Goal: Transaction & Acquisition: Subscribe to service/newsletter

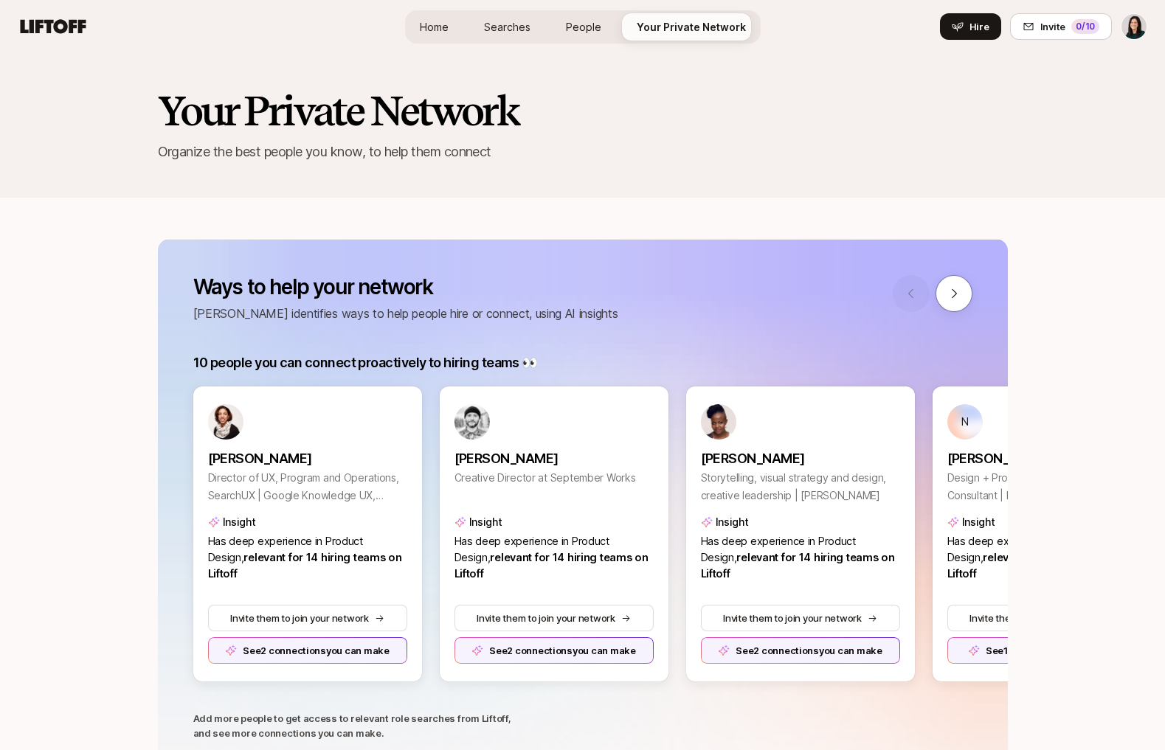
scroll to position [680, 0]
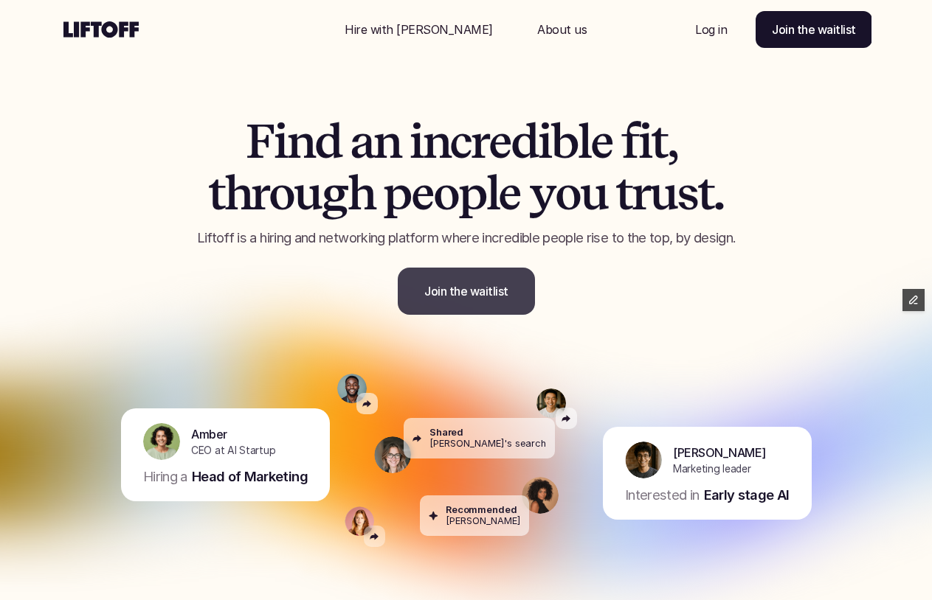
click at [448, 292] on p "Join the waitlist" at bounding box center [466, 291] width 84 height 18
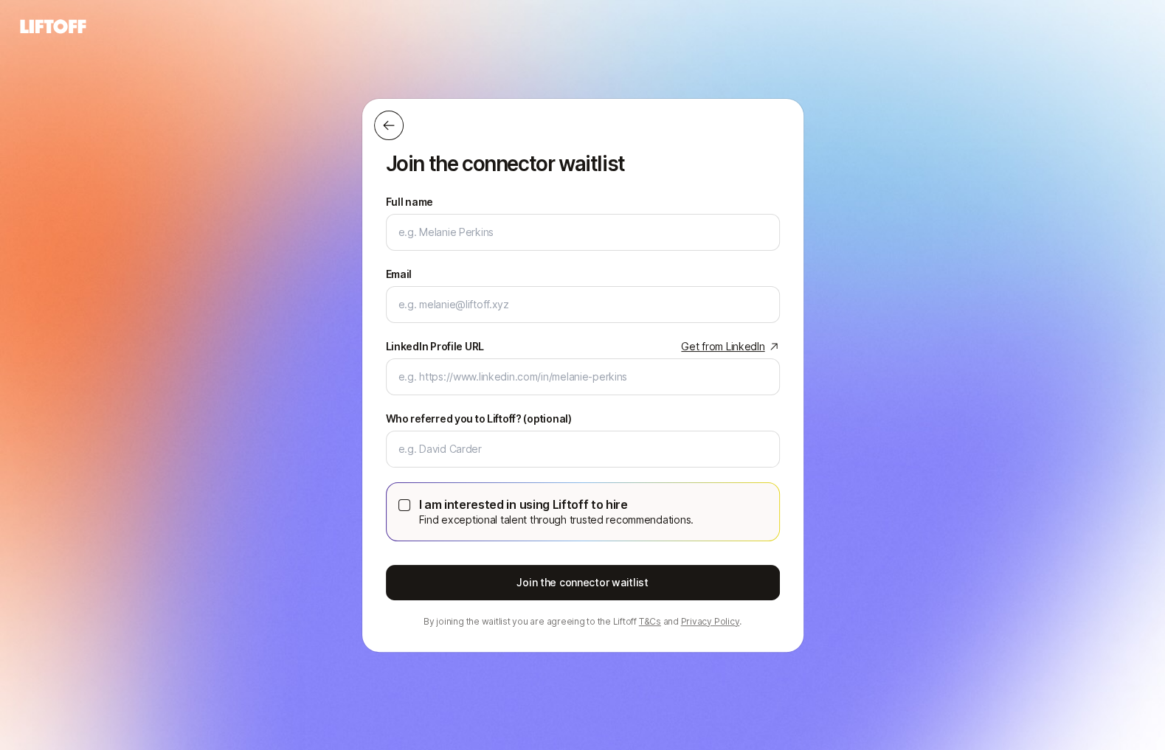
click at [387, 135] on button at bounding box center [389, 126] width 30 height 30
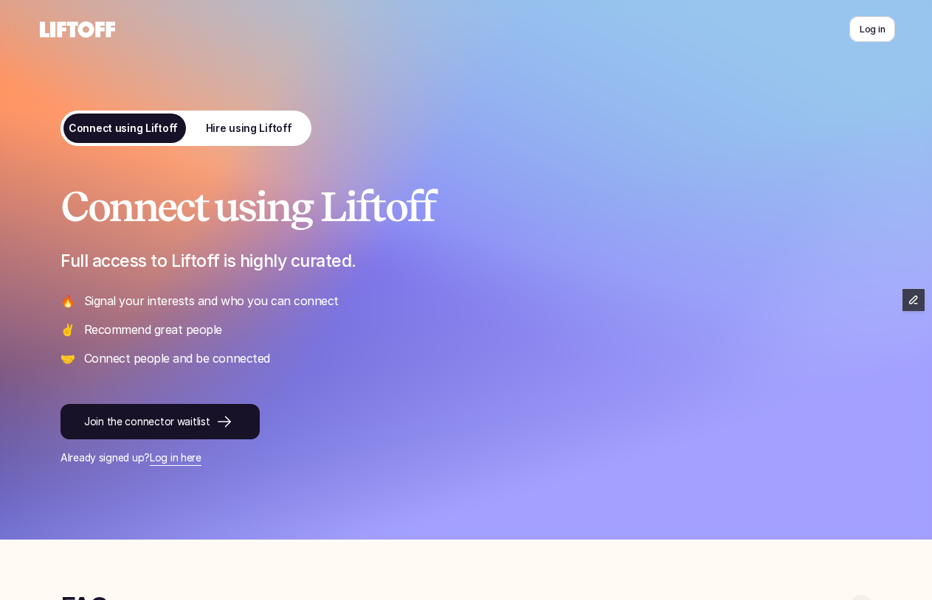
click at [207, 131] on link "Hire using Liftoff" at bounding box center [248, 128] width 125 height 35
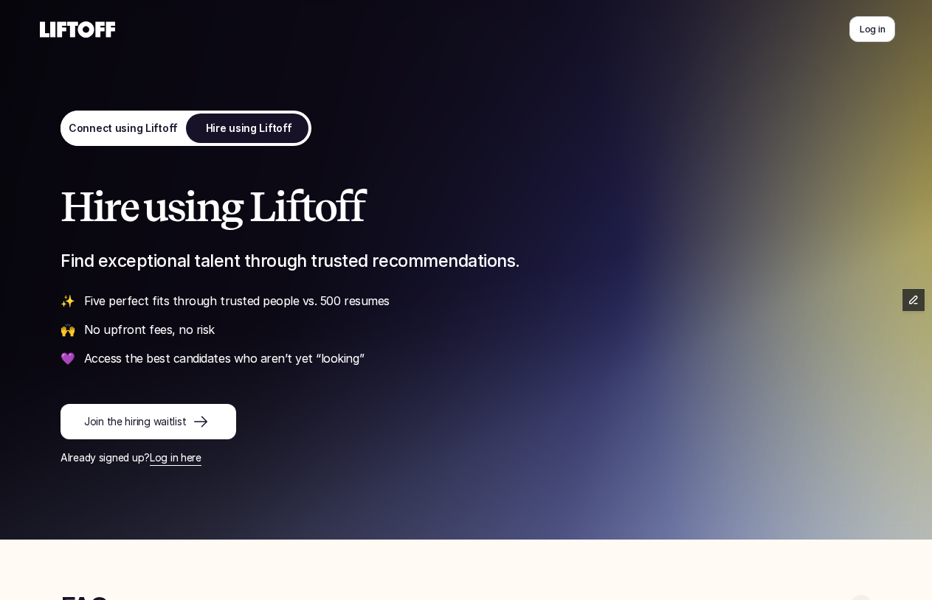
click at [162, 128] on p "Connect using Liftoff" at bounding box center [122, 128] width 109 height 15
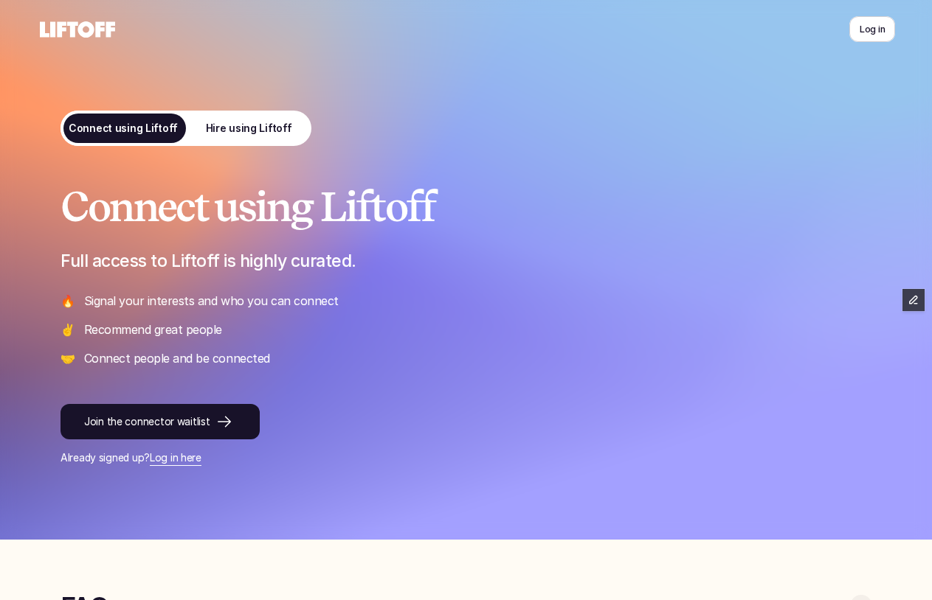
click at [79, 10] on div at bounding box center [251, 29] width 429 height 59
click at [80, 35] on icon at bounding box center [77, 30] width 81 height 24
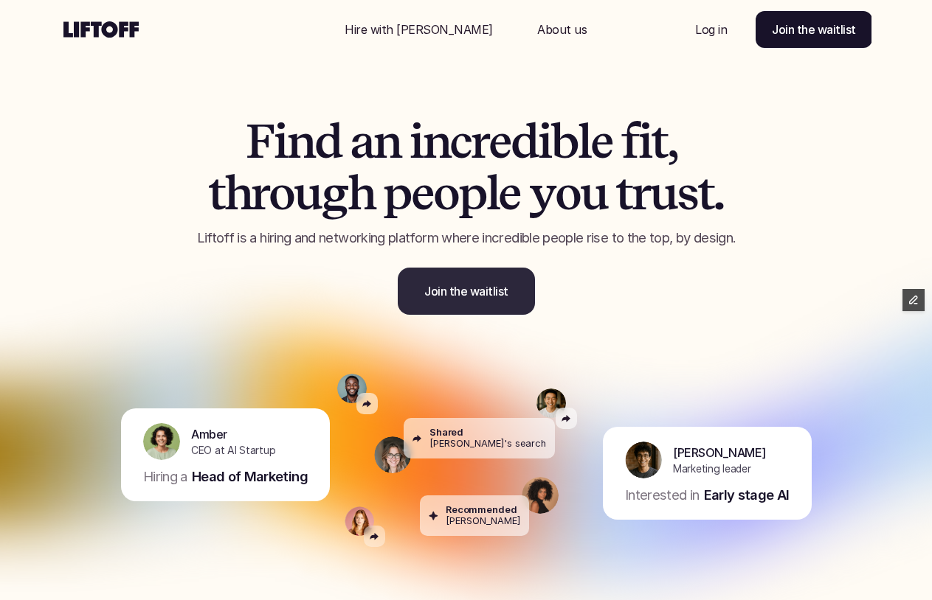
click at [491, 308] on link "Join the waitlist" at bounding box center [466, 291] width 137 height 47
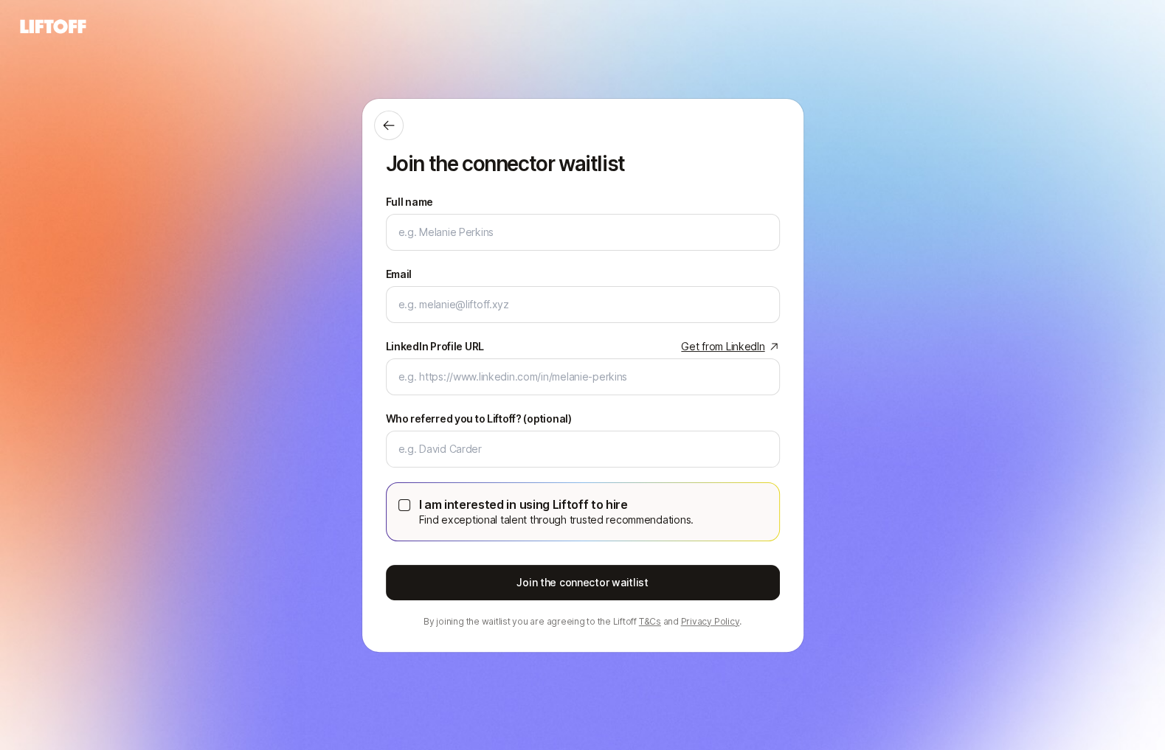
click at [58, 25] on icon at bounding box center [53, 26] width 71 height 21
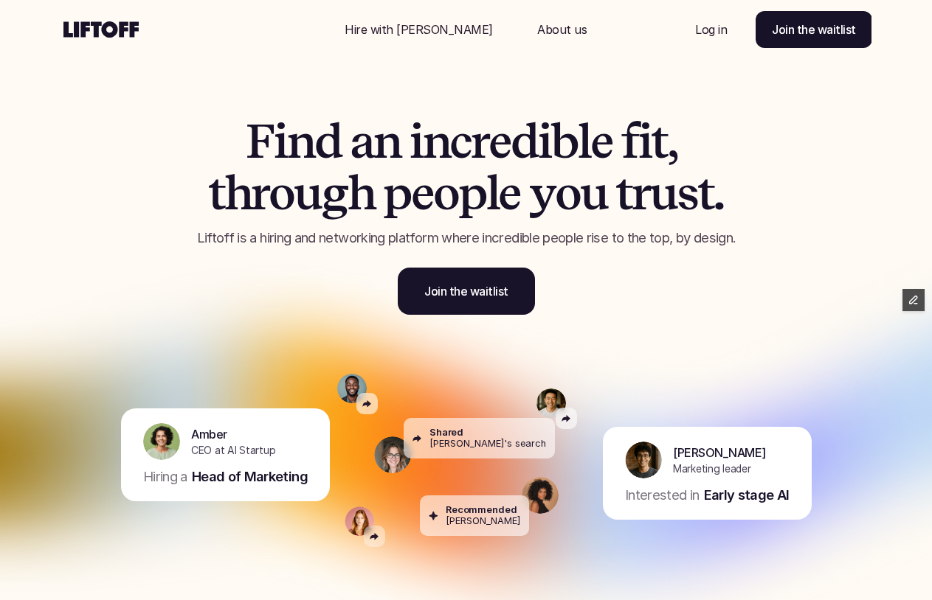
click at [417, 293] on link "Join the waitlist" at bounding box center [466, 291] width 137 height 47
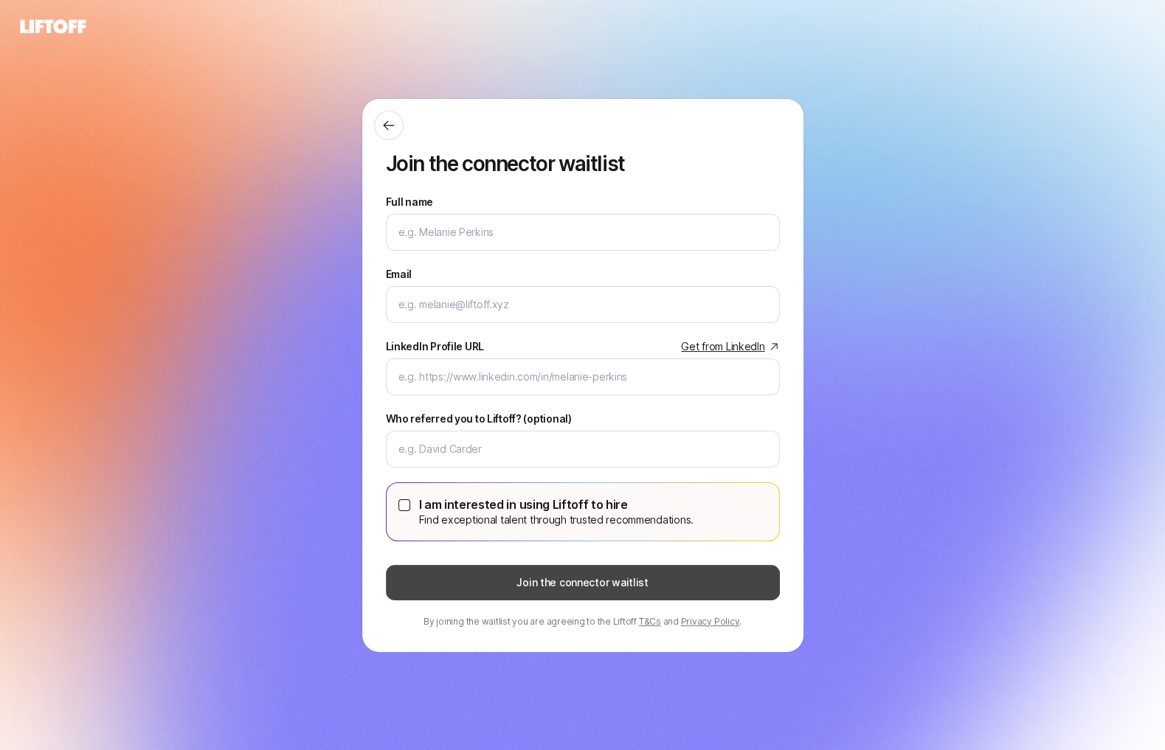
click at [488, 597] on button "Join the connector waitlist" at bounding box center [583, 582] width 394 height 35
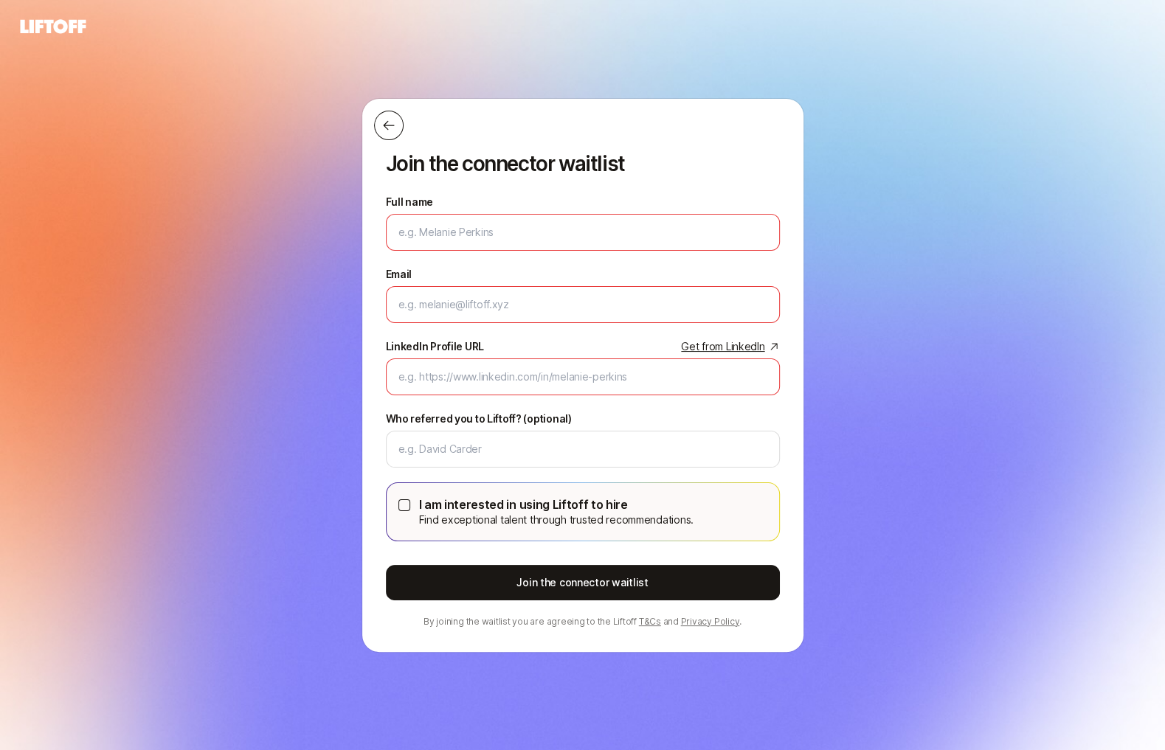
click at [382, 128] on icon at bounding box center [388, 125] width 15 height 15
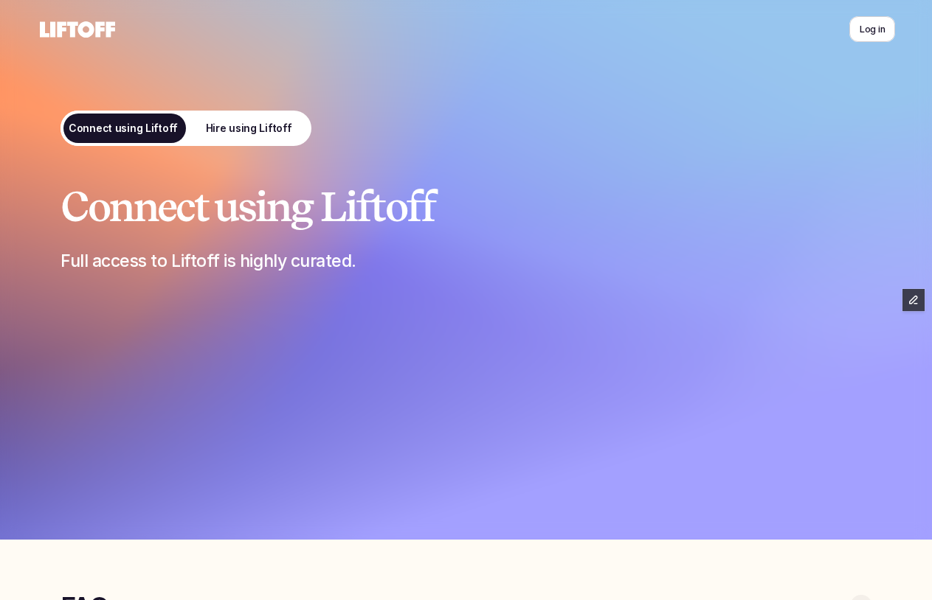
click at [257, 98] on div "Connect using Liftoff Full access to Liftoff is highly curated. 🔥 Signal your i…" at bounding box center [466, 270] width 885 height 540
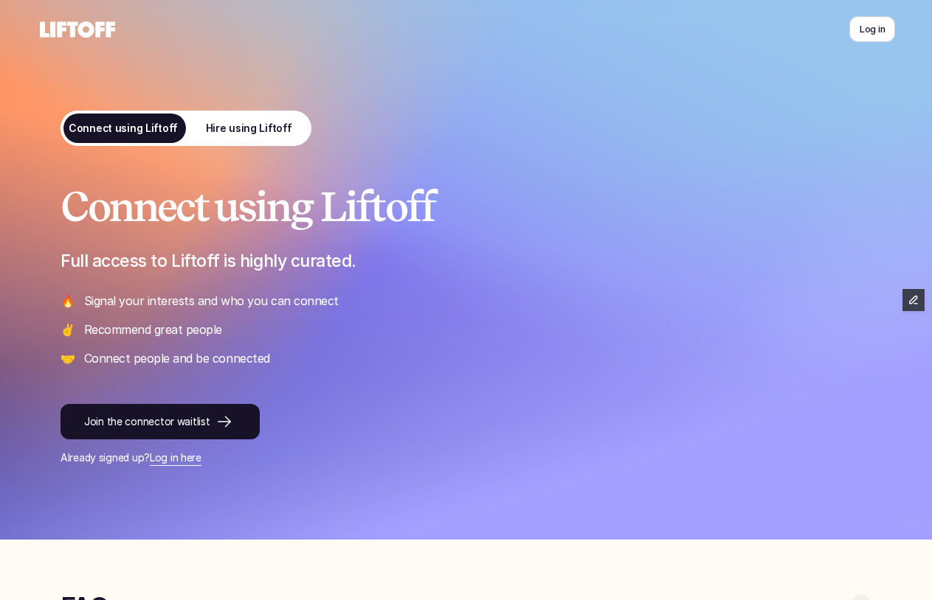
click at [257, 117] on link "Hire using Liftoff" at bounding box center [248, 128] width 125 height 35
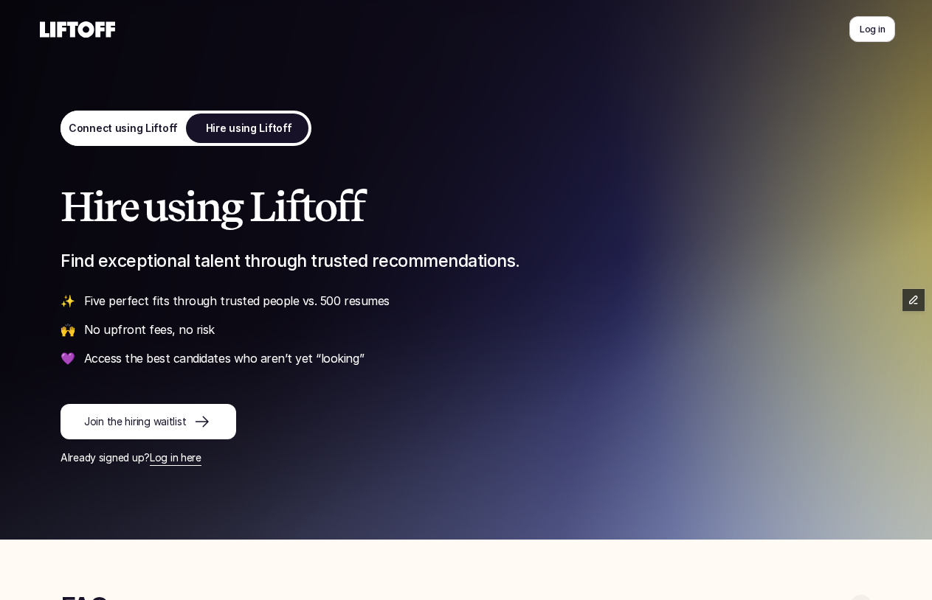
click at [182, 421] on p "Join the hiring waitlist" at bounding box center [135, 421] width 102 height 15
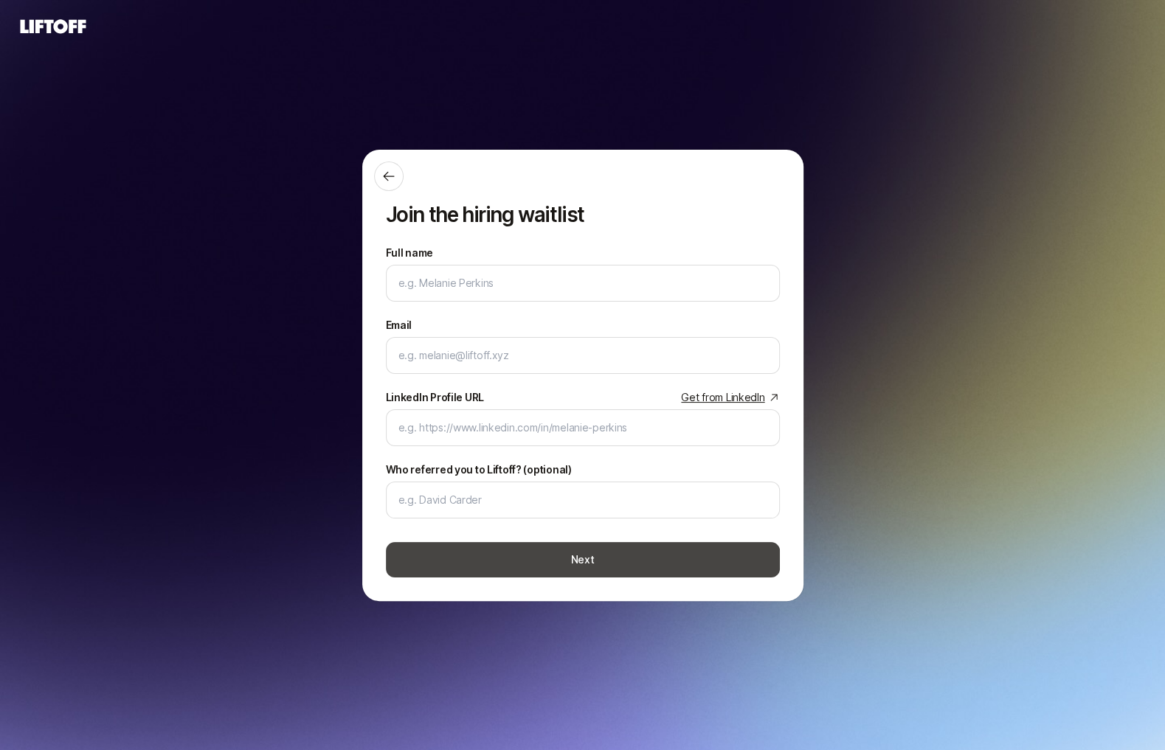
click at [513, 547] on button "Next" at bounding box center [583, 559] width 394 height 35
click at [513, 556] on button "Next" at bounding box center [583, 559] width 394 height 35
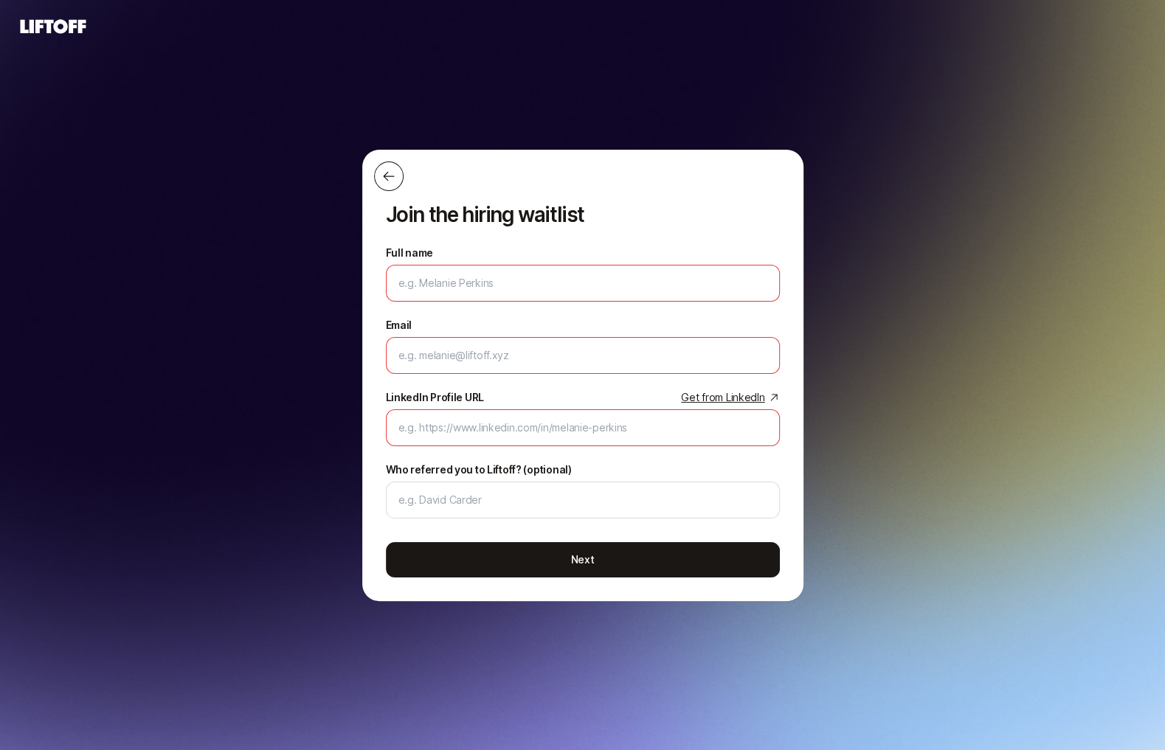
click at [378, 174] on button at bounding box center [389, 177] width 30 height 30
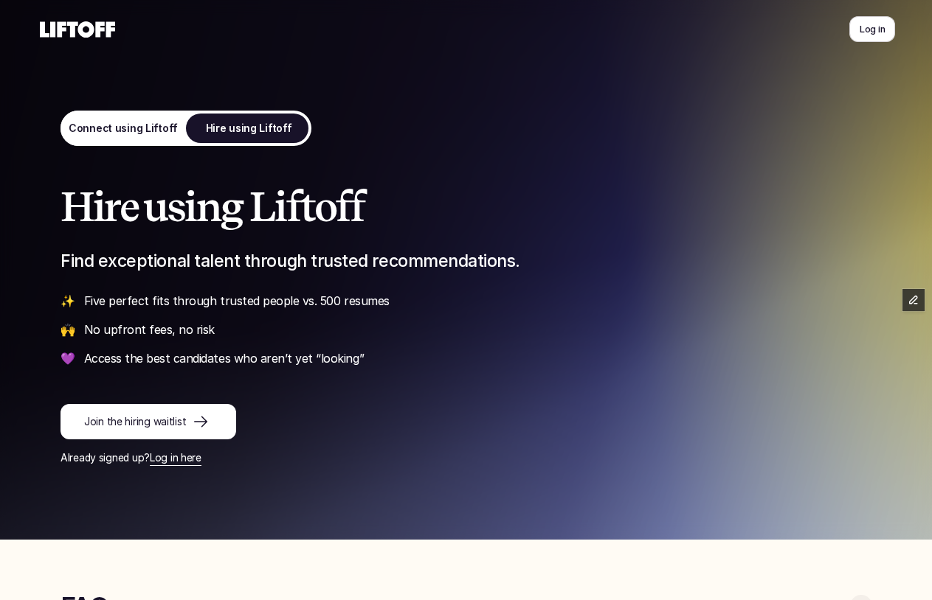
click at [151, 135] on p "Connect using Liftoff" at bounding box center [122, 128] width 109 height 15
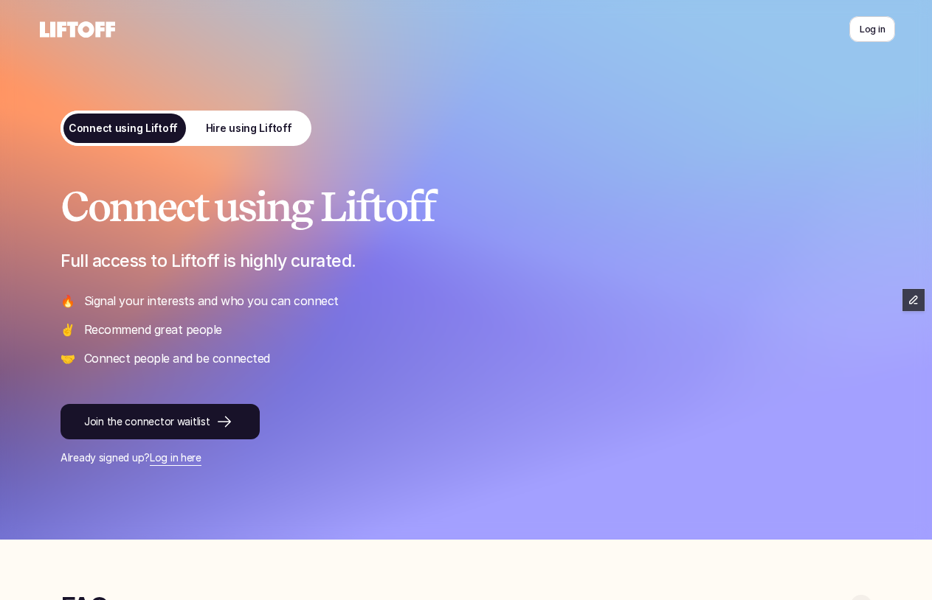
click at [80, 11] on div at bounding box center [251, 29] width 429 height 59
click at [81, 23] on use at bounding box center [77, 29] width 75 height 16
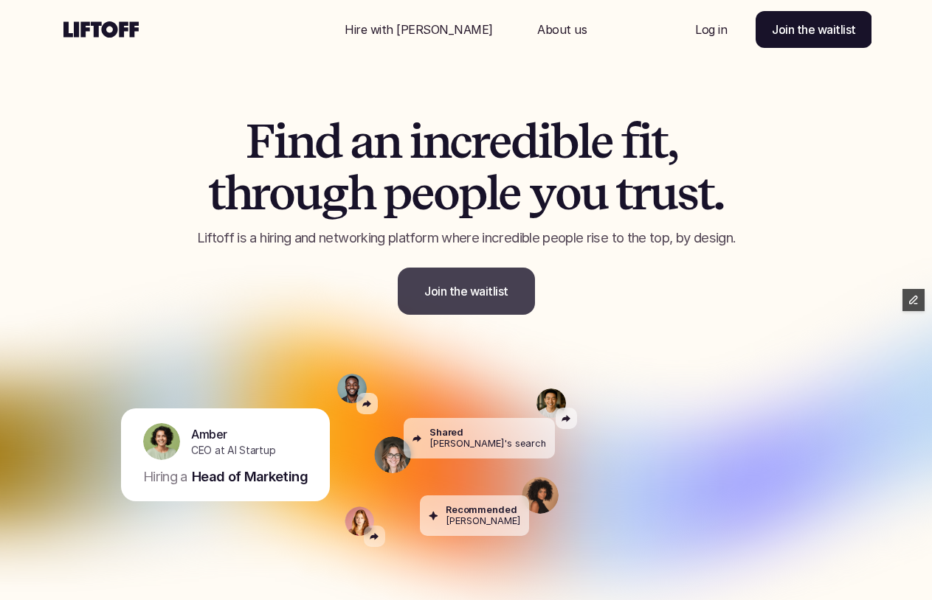
click at [503, 305] on link "Join the waitlist" at bounding box center [466, 291] width 137 height 47
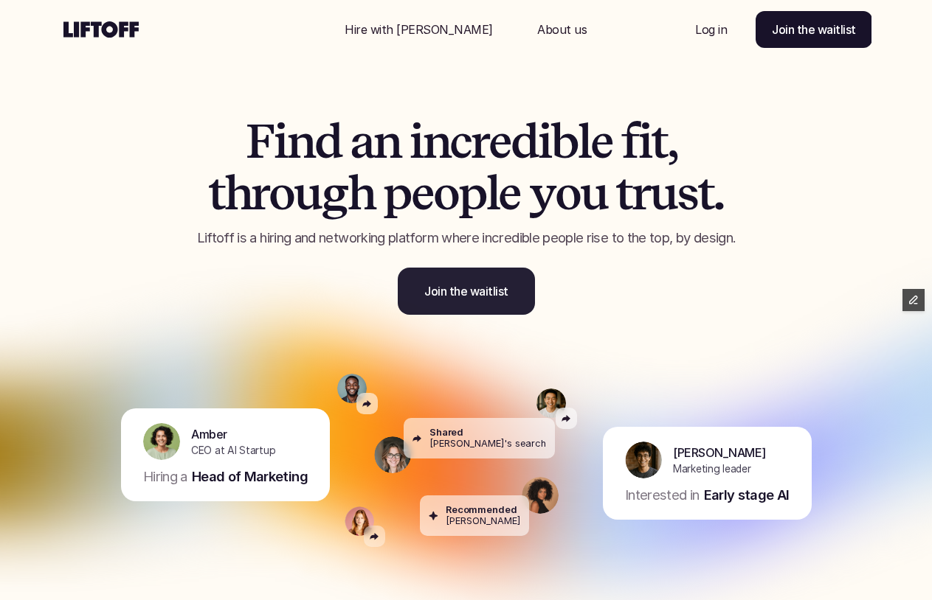
click at [439, 292] on p "Join the waitlist" at bounding box center [466, 291] width 84 height 18
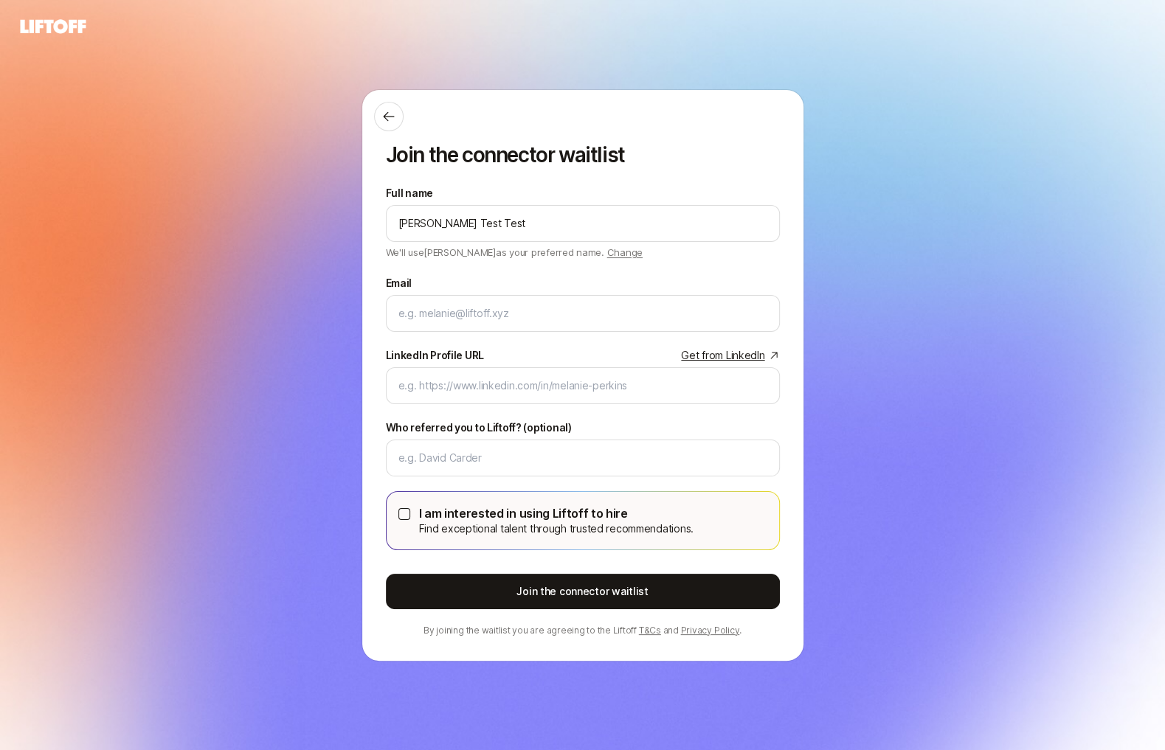
type input "[PERSON_NAME] Test Test"
type input "eleanor.morgan@gmail.com"
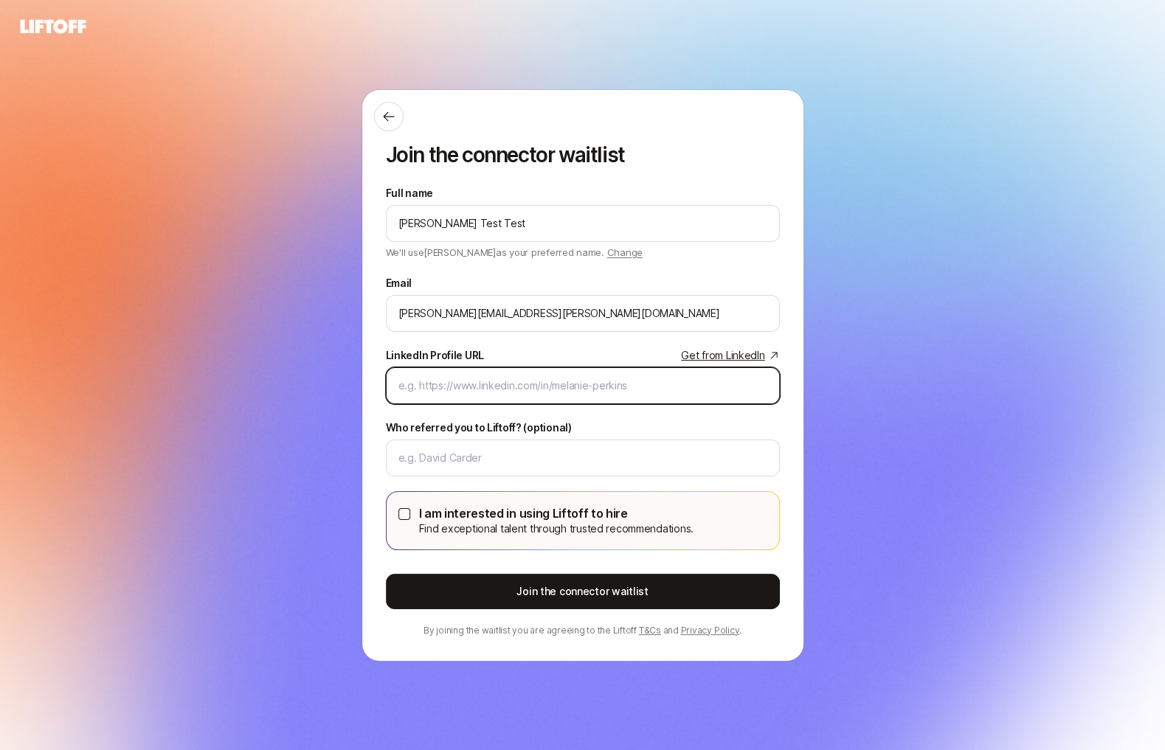
click at [594, 377] on input "LinkedIn Profile URL Get from LinkedIn" at bounding box center [582, 386] width 369 height 18
paste input "https://www.linkedin.com/in/eleanor-morgan/"
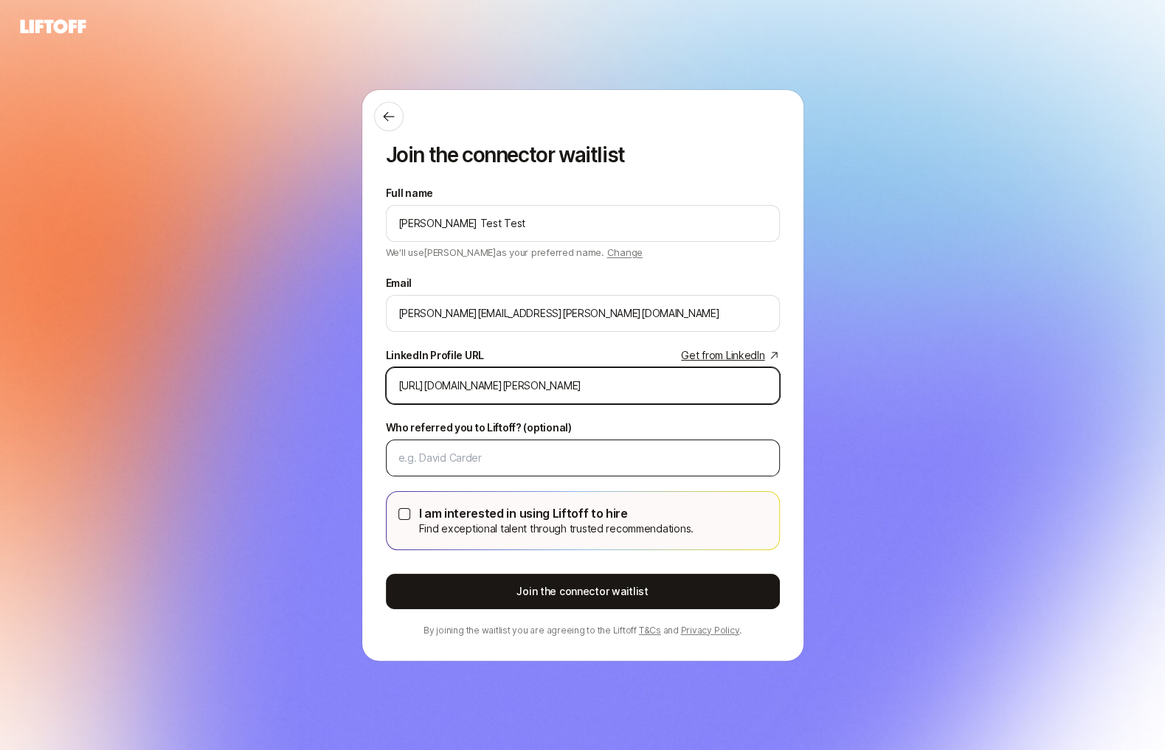
type input "https://www.linkedin.com/in/eleanor-morgan/"
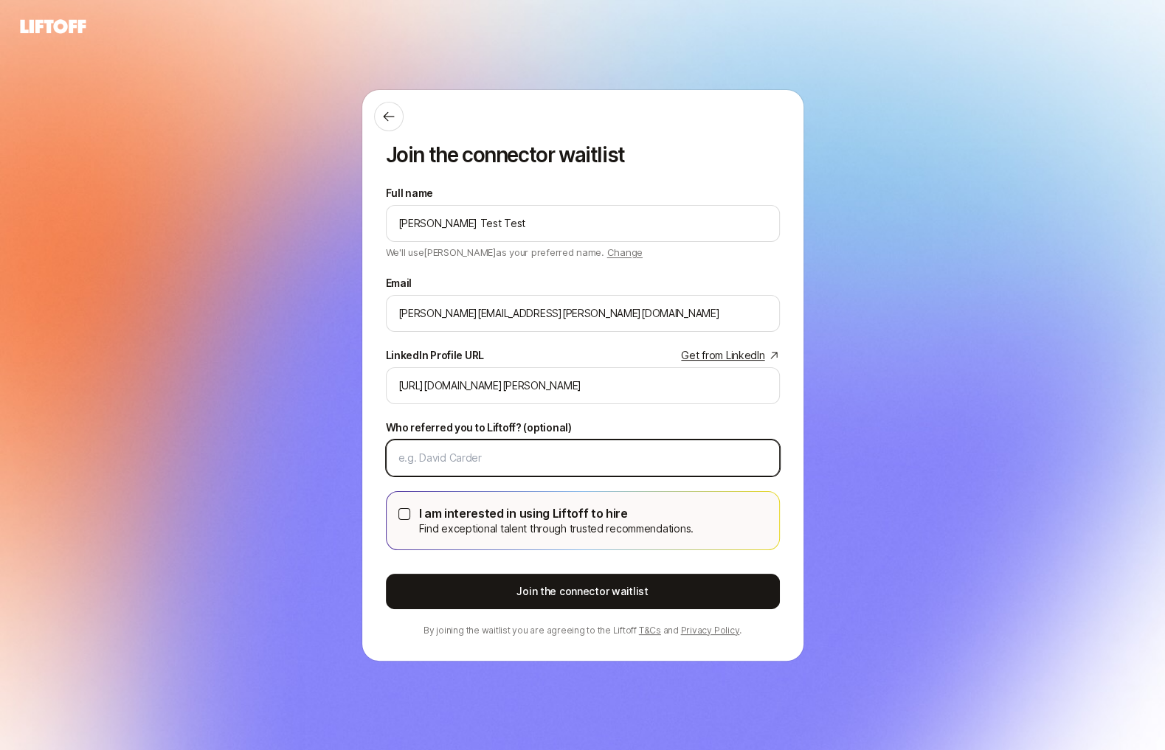
click at [468, 455] on input "Who referred you to Liftoff? (optional)" at bounding box center [582, 458] width 369 height 18
type input "Eric"
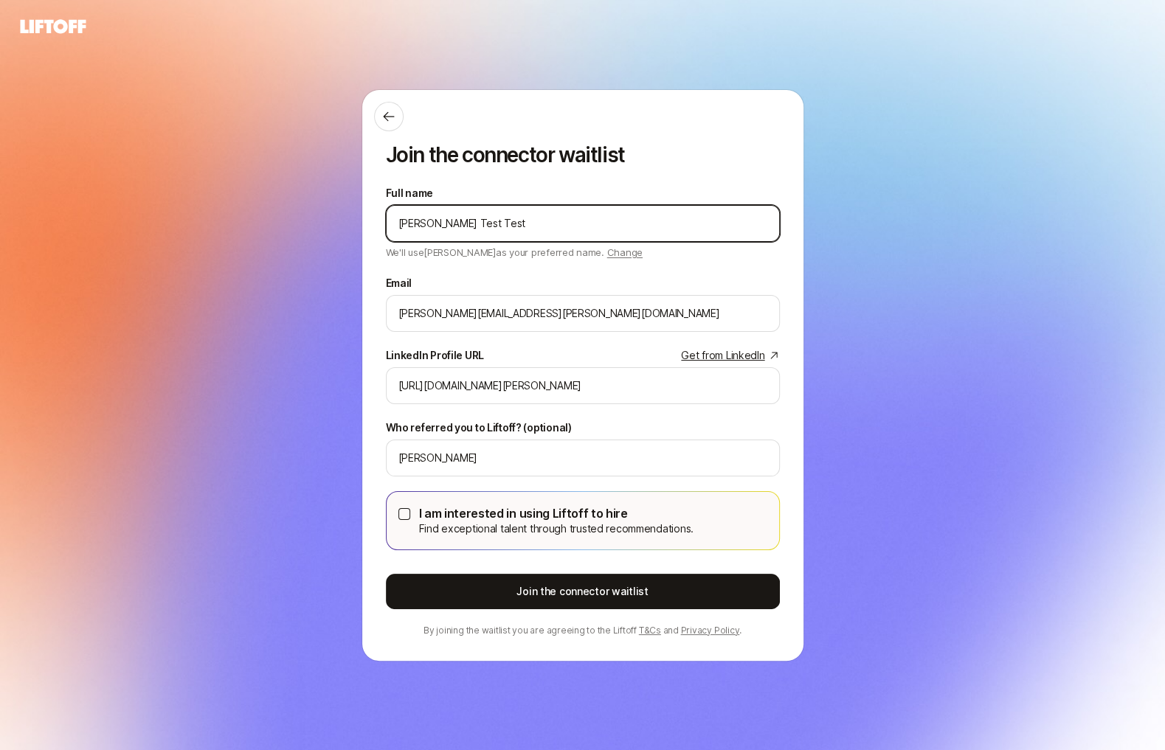
drag, startPoint x: 488, startPoint y: 229, endPoint x: 454, endPoint y: 224, distance: 35.0
click at [454, 225] on input "Eleanor Test Test" at bounding box center [582, 224] width 369 height 18
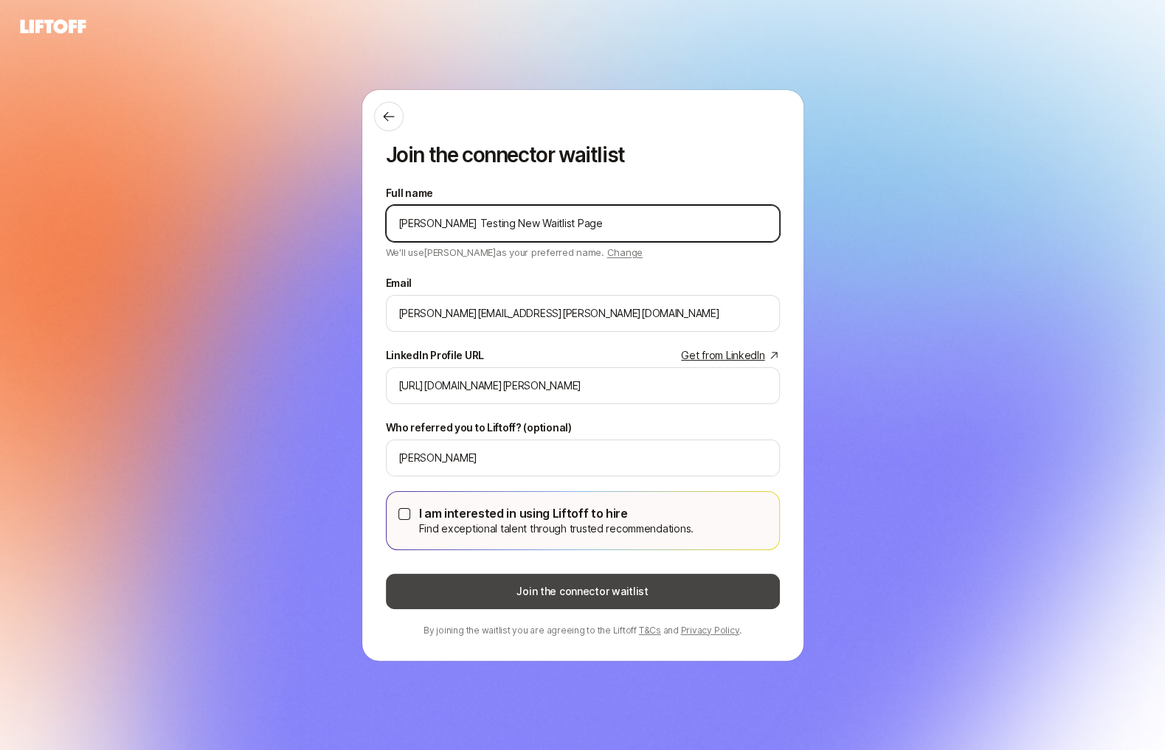
type input "Eleanor Testing New Waitlist Page"
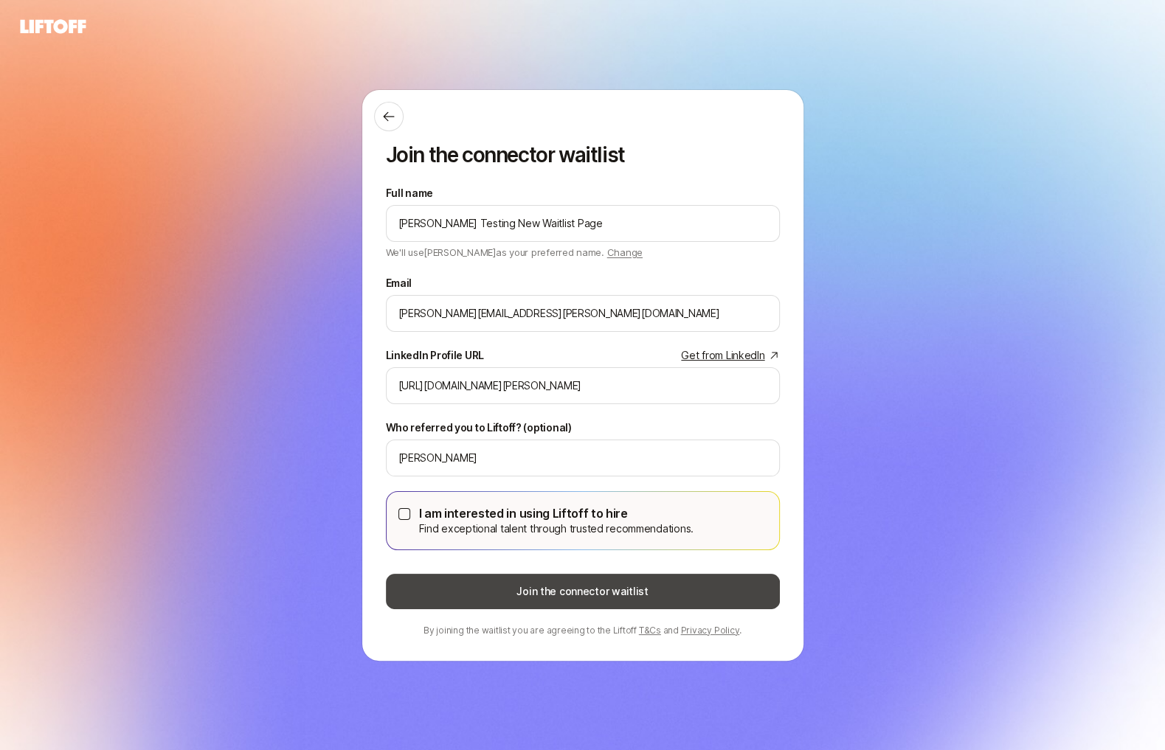
click at [459, 604] on button "Join the connector waitlist" at bounding box center [583, 591] width 394 height 35
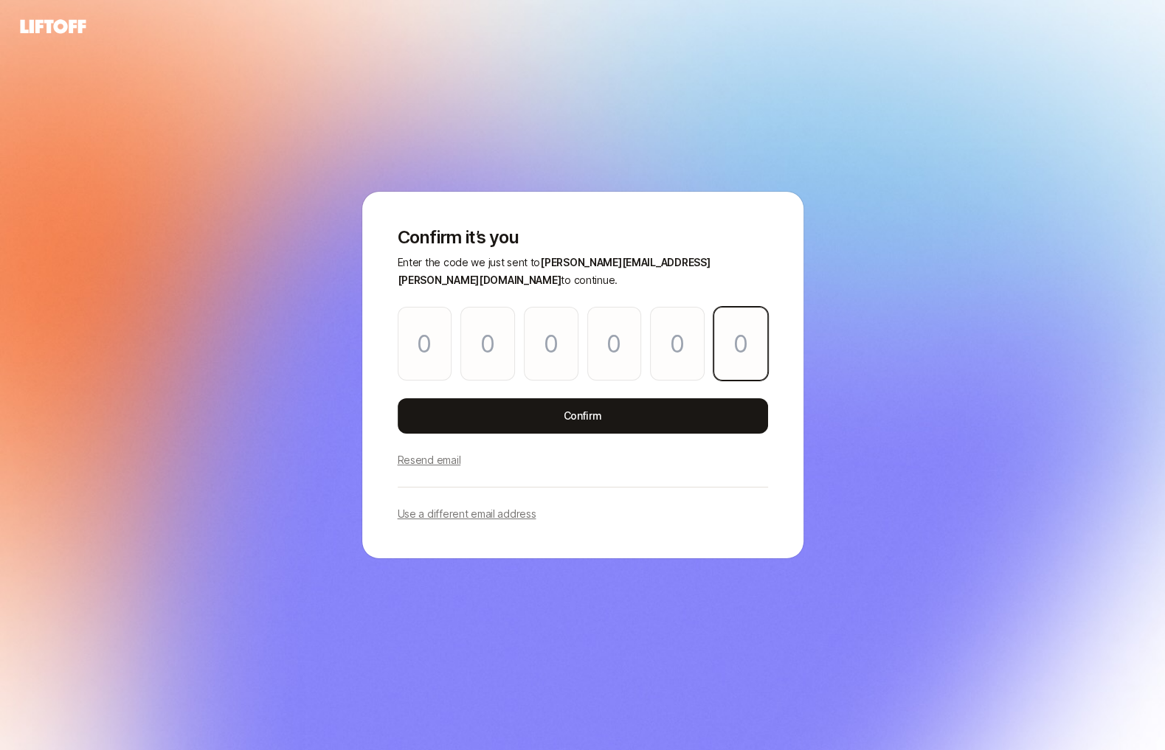
paste input "2"
type input "2"
type input "1"
type input "9"
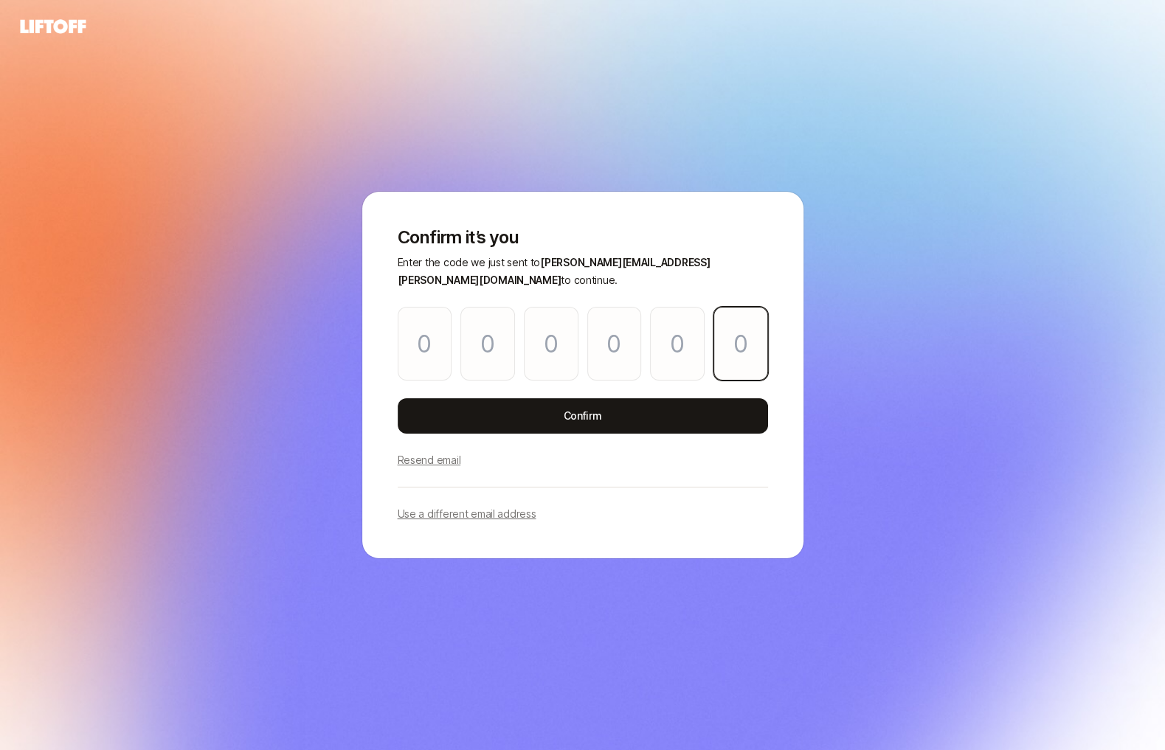
type input "4"
type input "2"
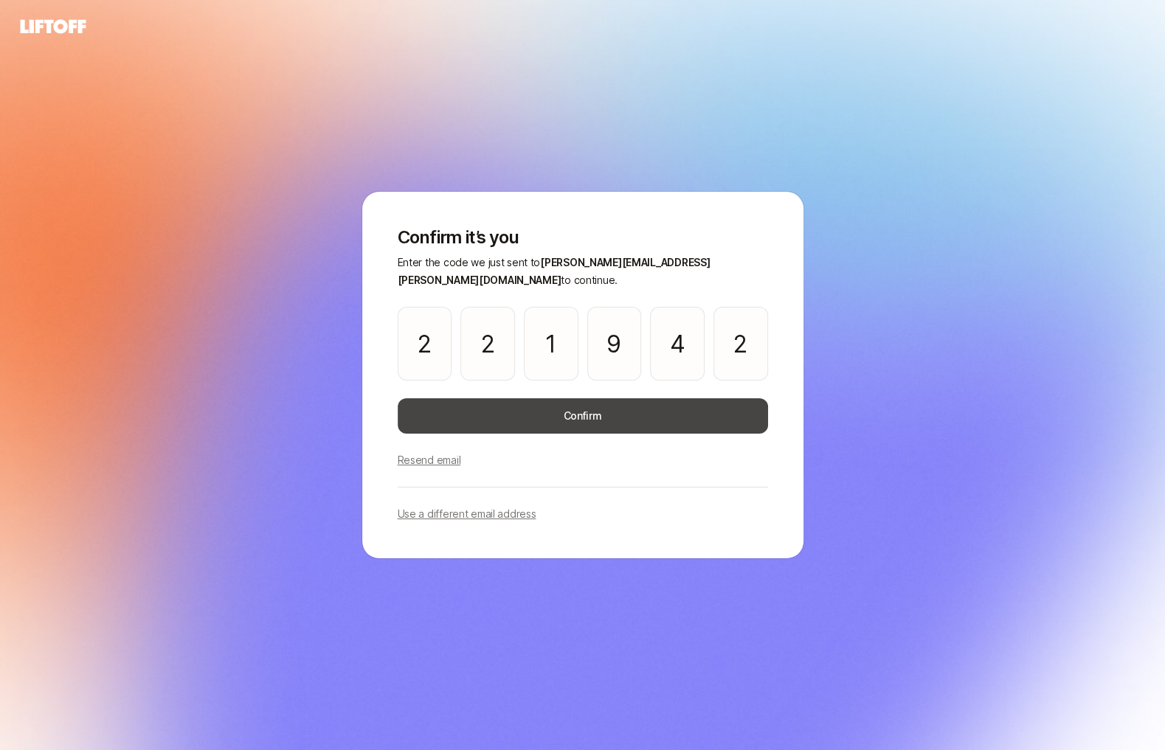
click at [460, 419] on button "Confirm" at bounding box center [583, 415] width 370 height 35
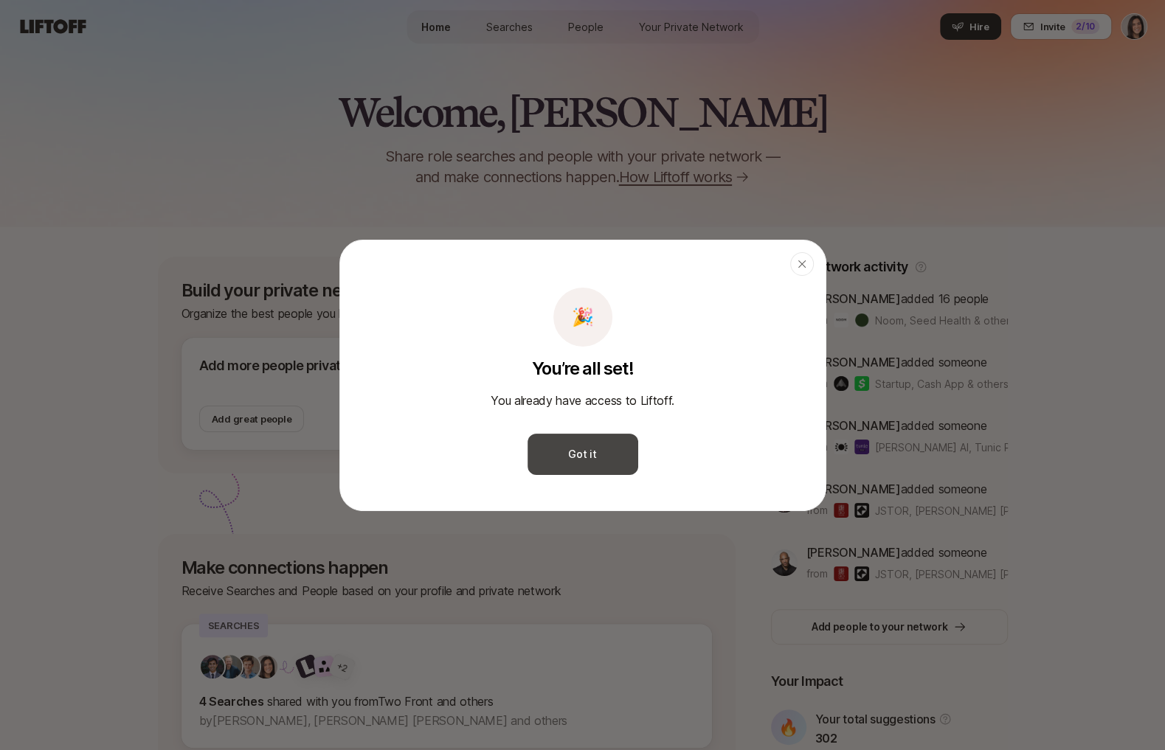
click at [608, 459] on button "Got it" at bounding box center [582, 454] width 111 height 41
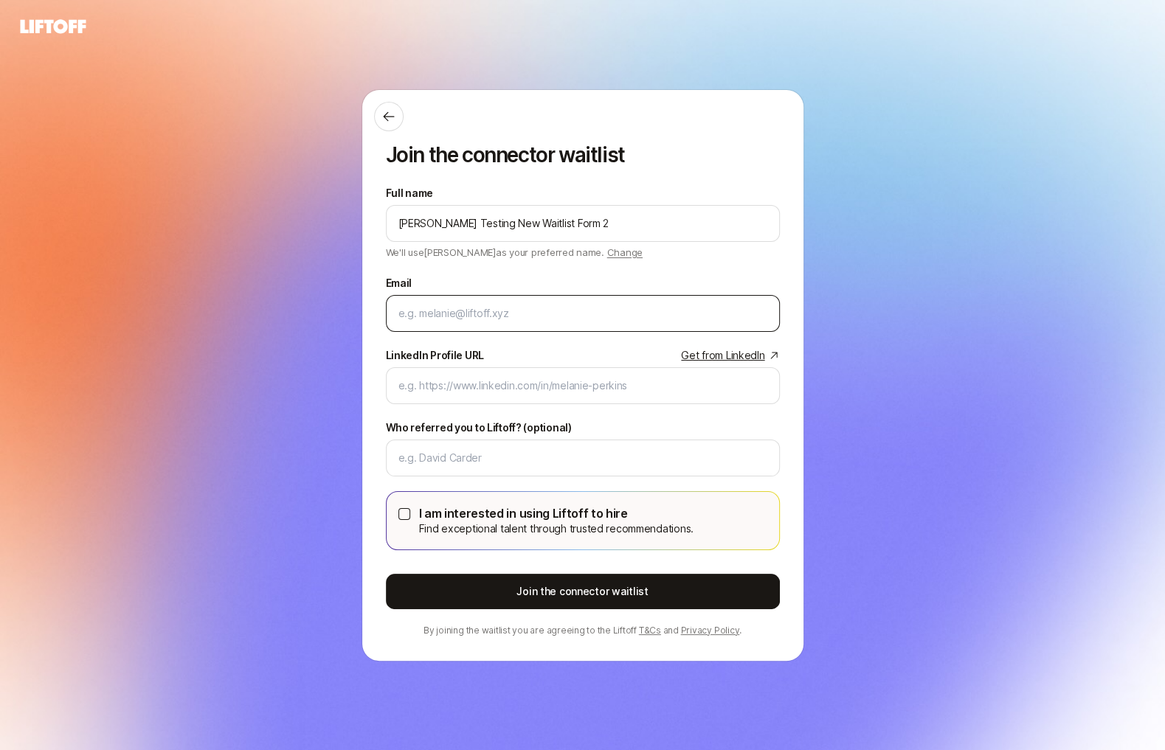
type input "Eleanor Testing New Waitlist Form 2"
click at [496, 316] on input "Email" at bounding box center [582, 314] width 369 height 18
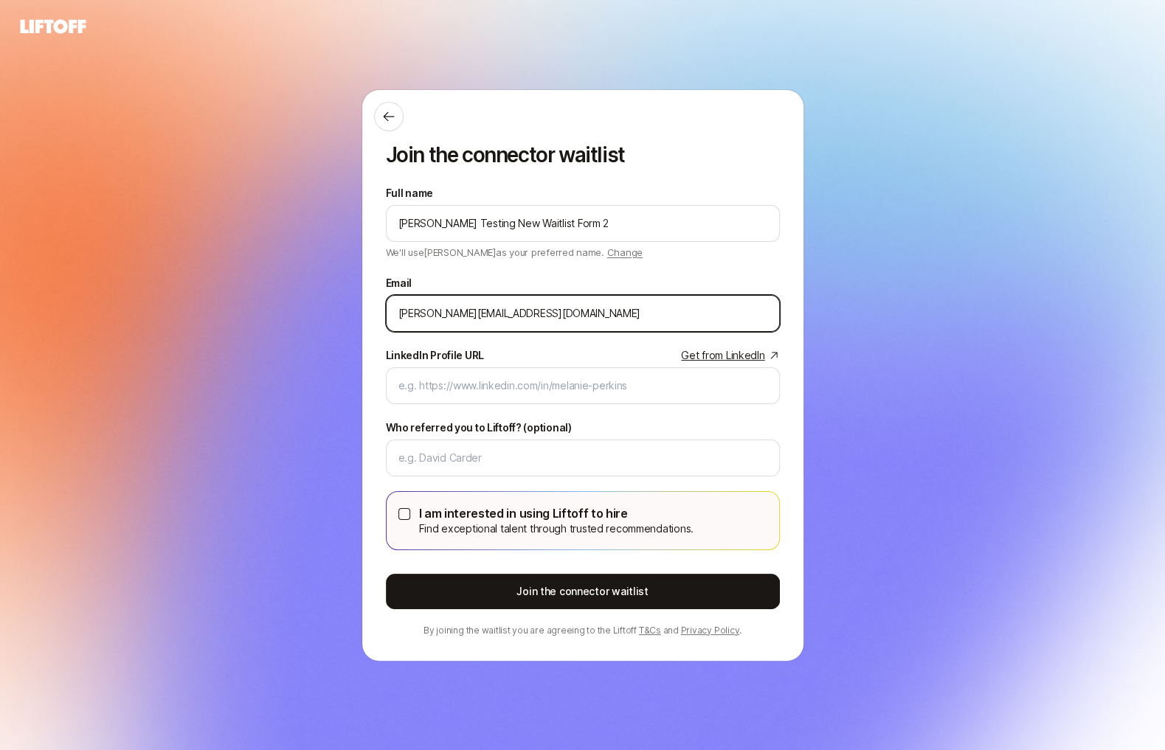
type input "eleanor+connectorwaitlist@liftoff.xyz"
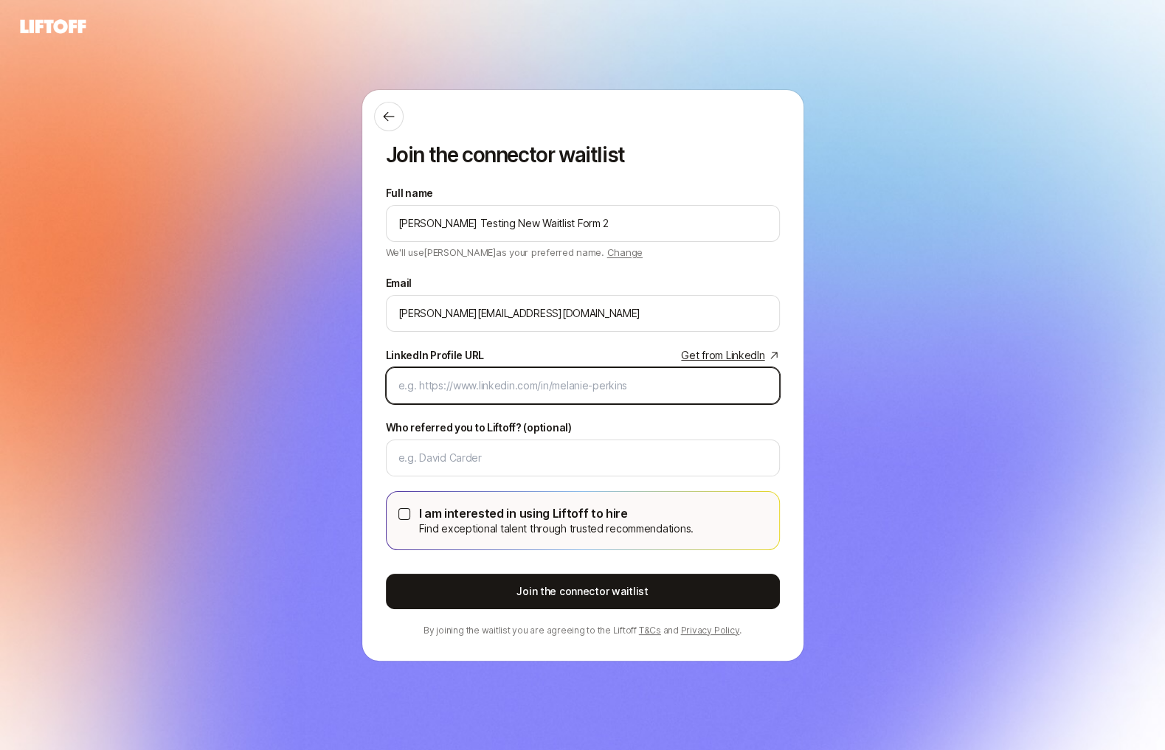
click at [471, 386] on input "LinkedIn Profile URL Get from LinkedIn" at bounding box center [582, 386] width 369 height 18
paste input "https://www.linkedin.com/in/eleanor-morgan/"
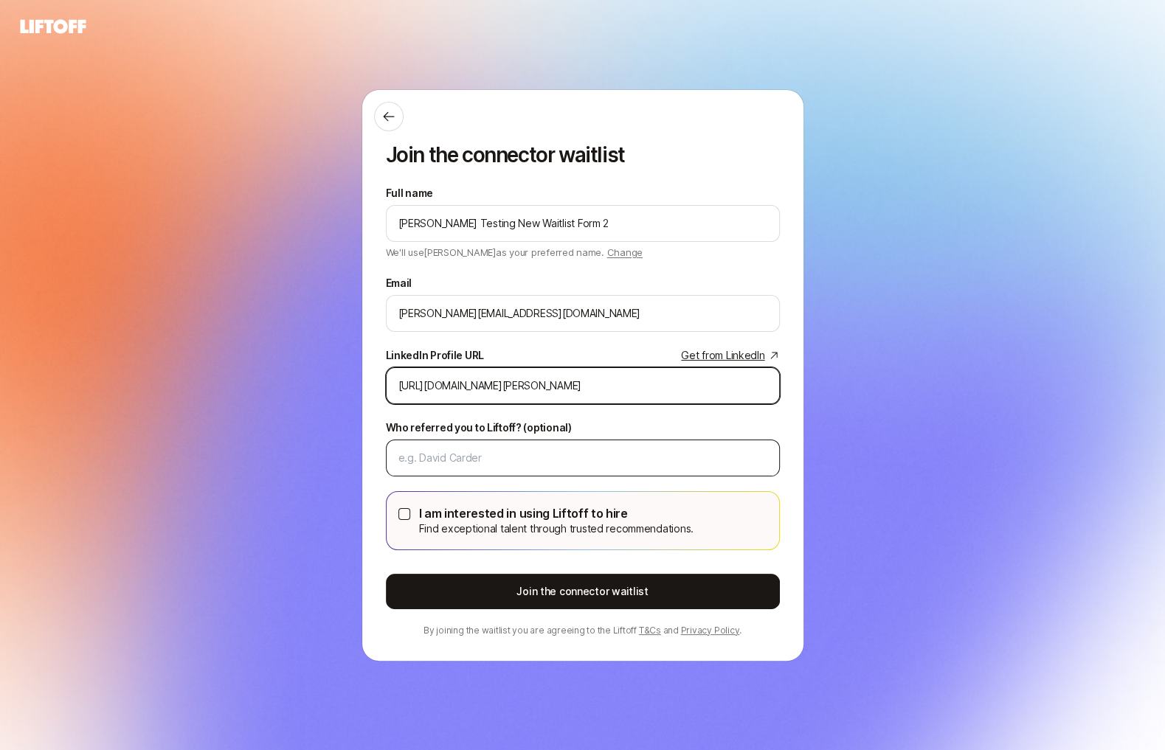
type input "https://www.linkedin.com/in/eleanor-morgan/"
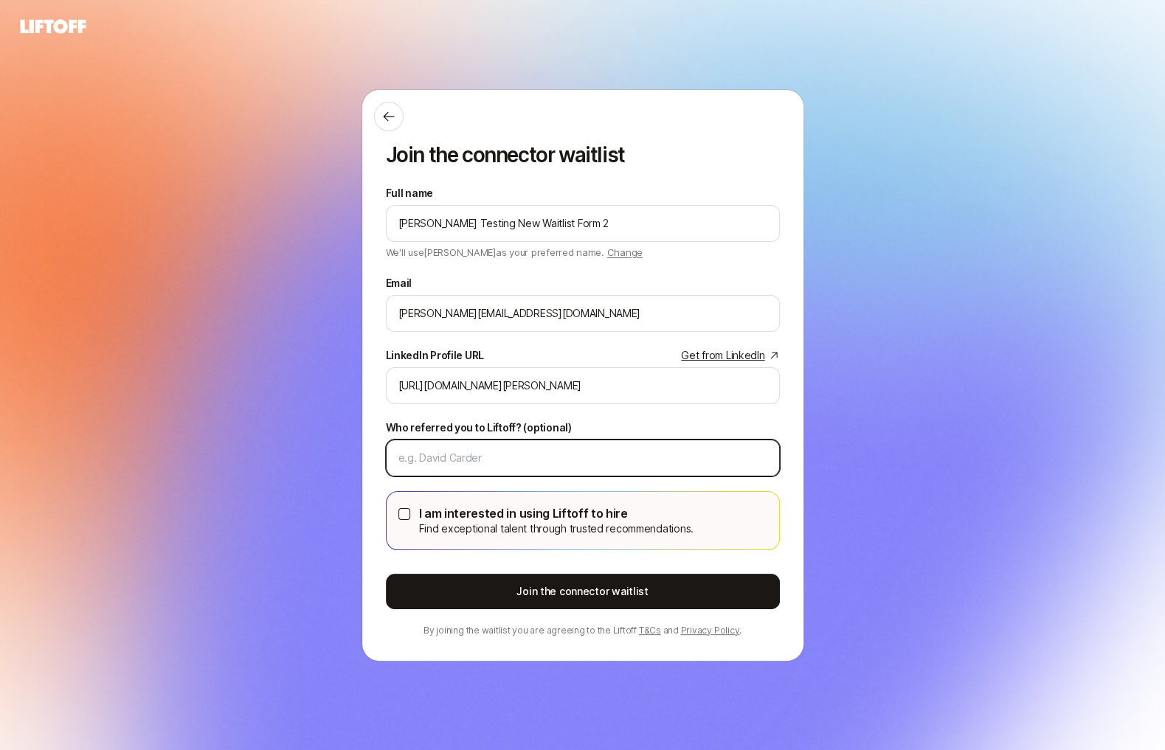
click at [447, 462] on input "Who referred you to Liftoff? (optional)" at bounding box center [582, 458] width 369 height 18
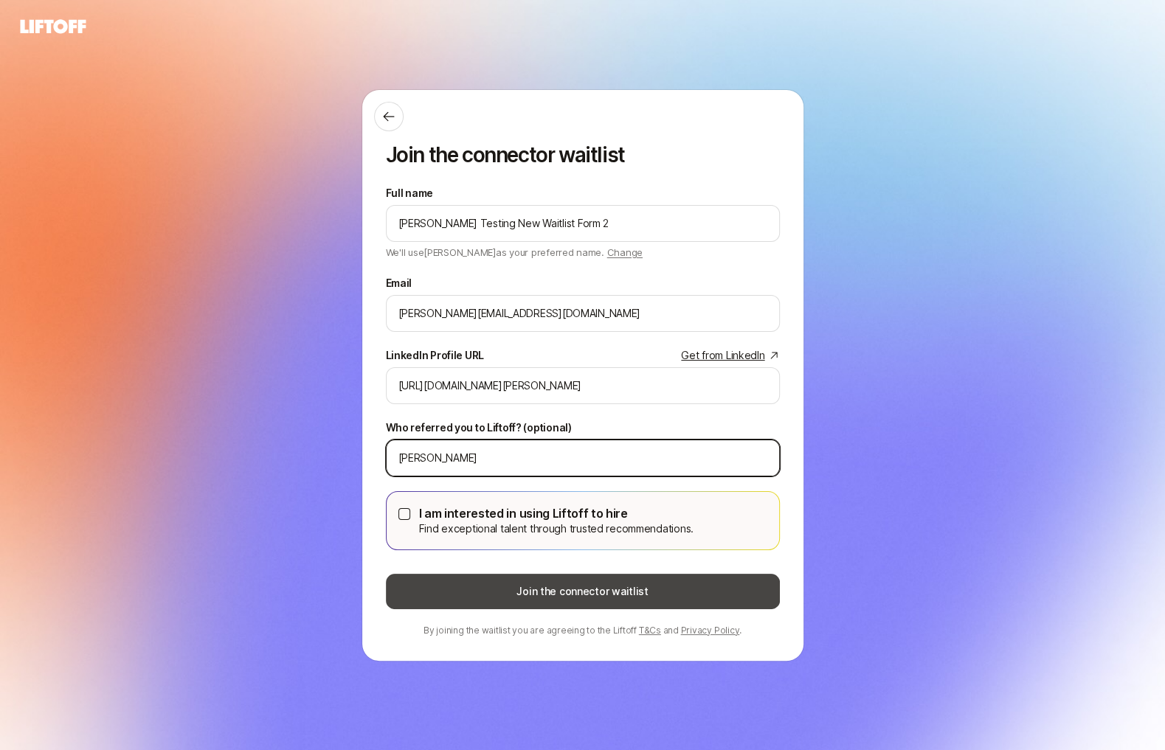
type input "Eric"
click at [514, 583] on button "Join the connector waitlist" at bounding box center [583, 591] width 394 height 35
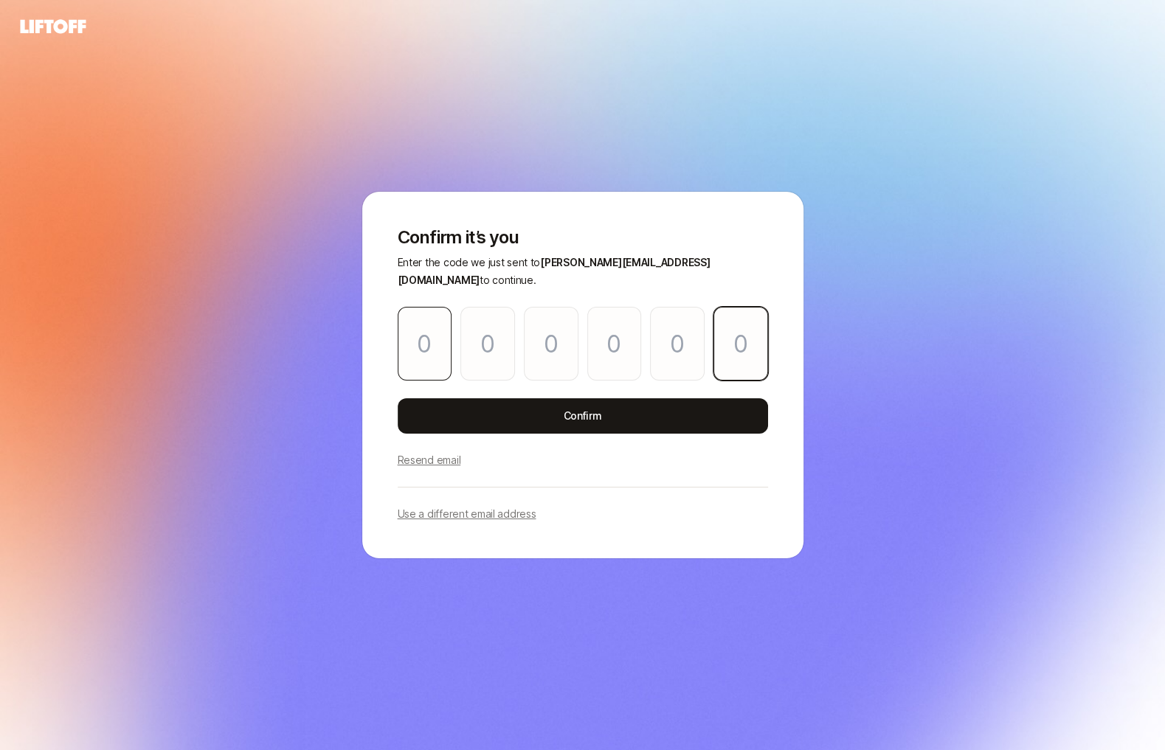
paste input "5"
type input "1"
type input "9"
type input "3"
type input "5"
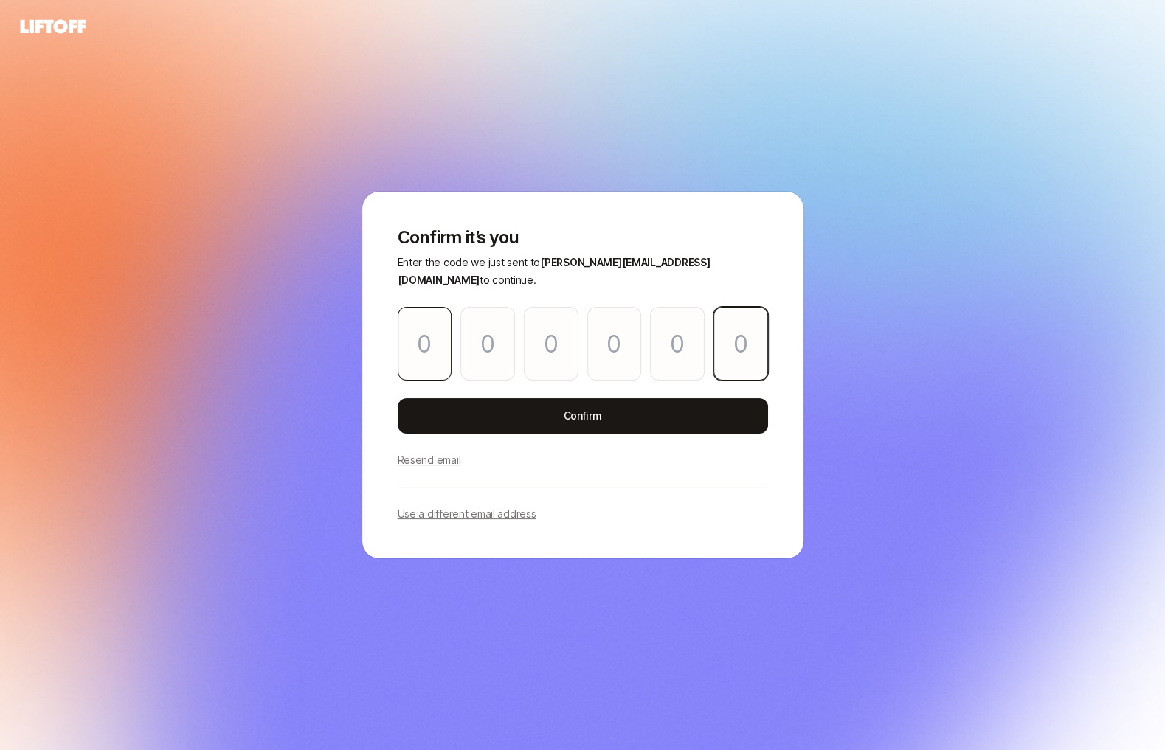
type input "3"
type input "5"
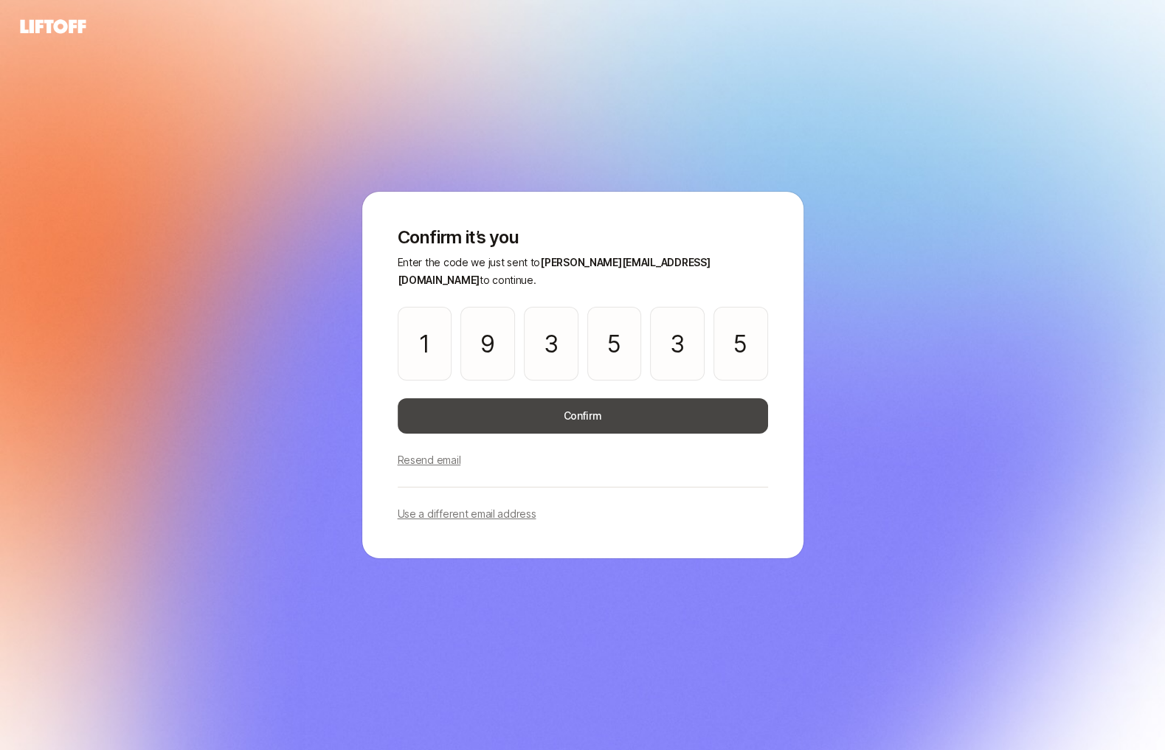
click at [447, 425] on button "Confirm" at bounding box center [583, 415] width 370 height 35
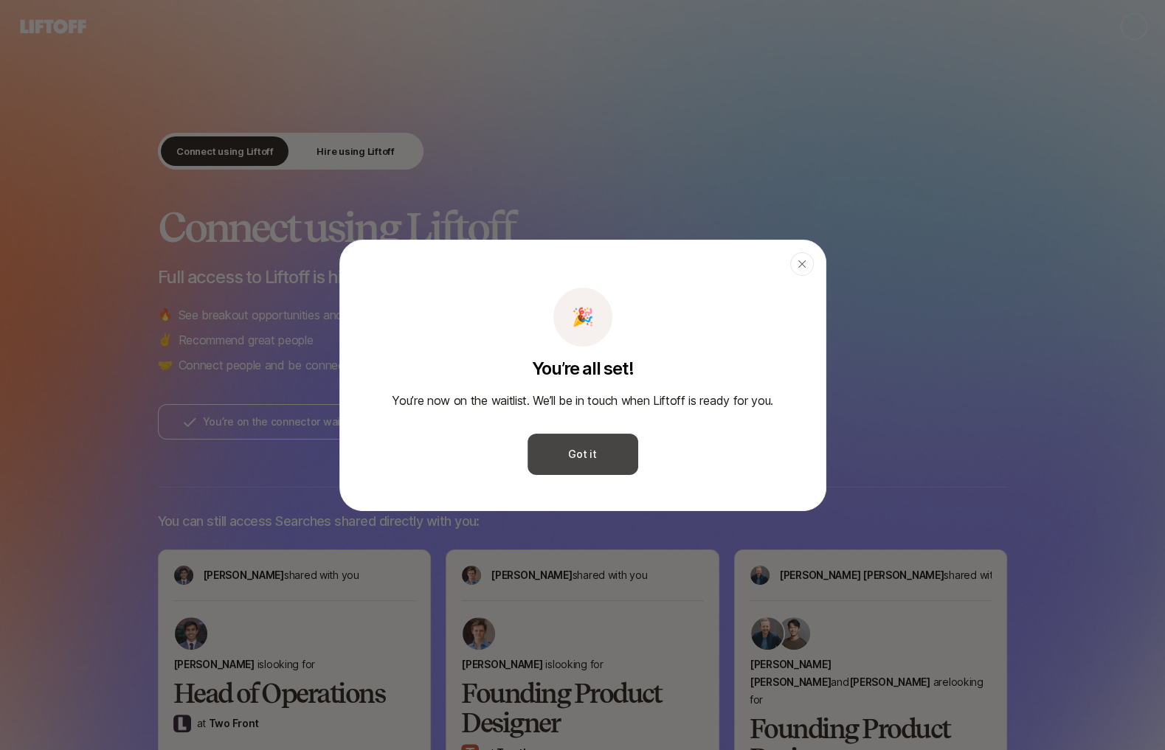
click at [584, 455] on button "Got it" at bounding box center [582, 454] width 111 height 41
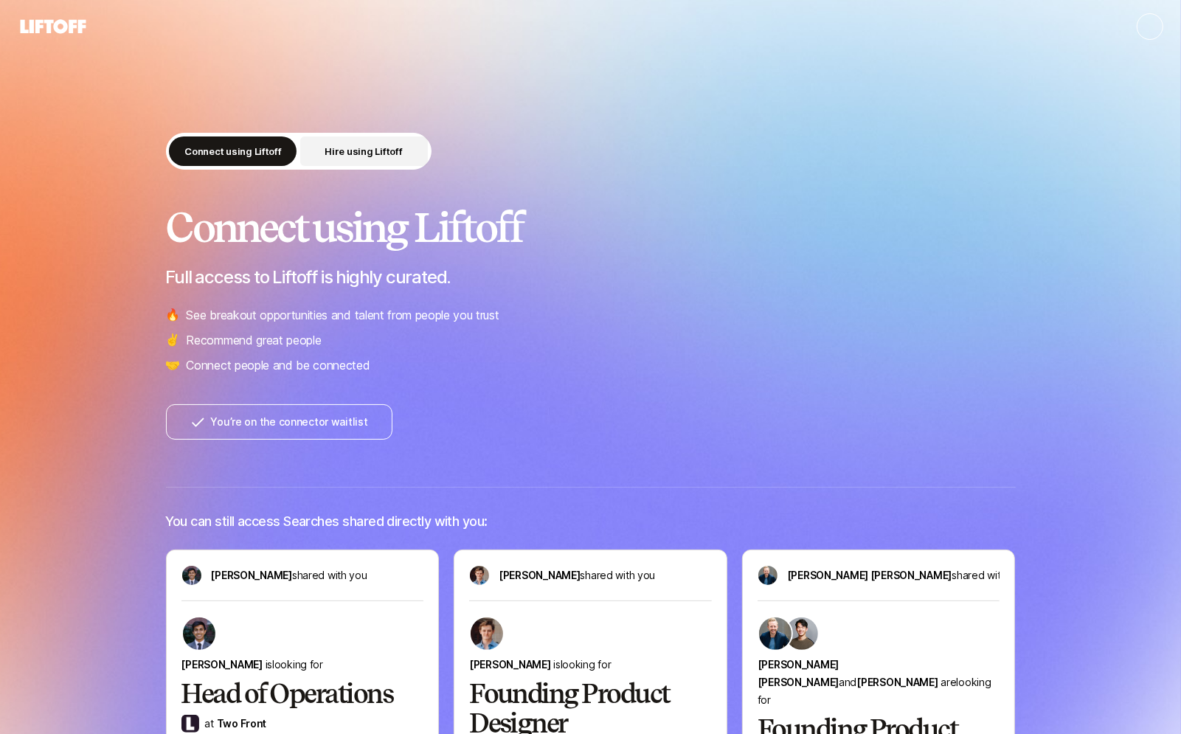
click at [362, 142] on button "Hire using Liftoff" at bounding box center [364, 151] width 128 height 30
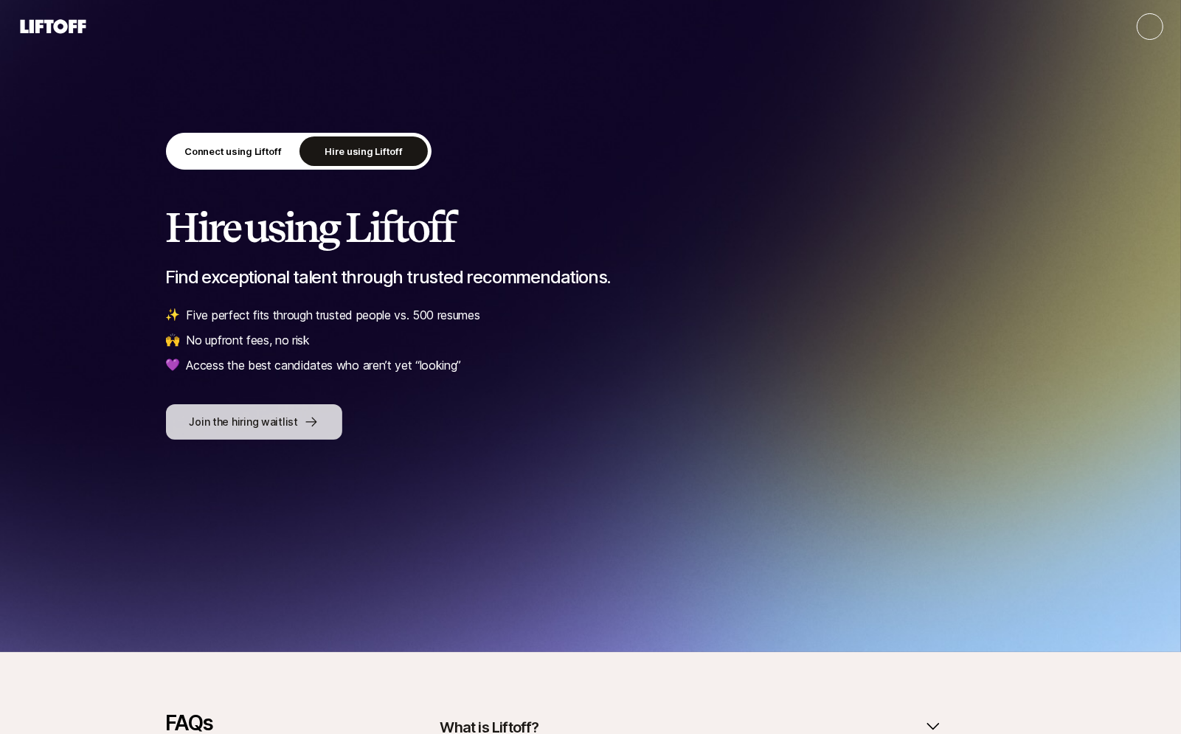
click at [257, 420] on button "Join the hiring waitlist" at bounding box center [254, 421] width 176 height 35
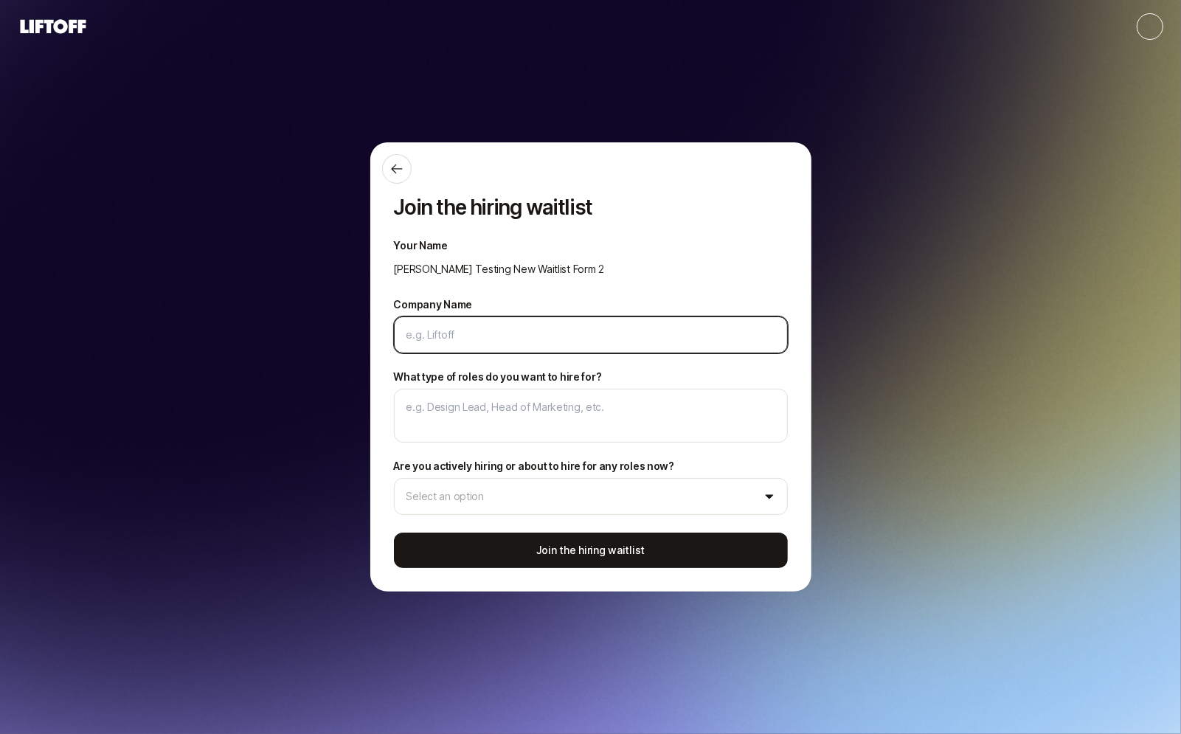
click at [454, 343] on input "Company Name" at bounding box center [590, 335] width 369 height 18
type input "L"
type textarea "x"
type input "Li"
type textarea "x"
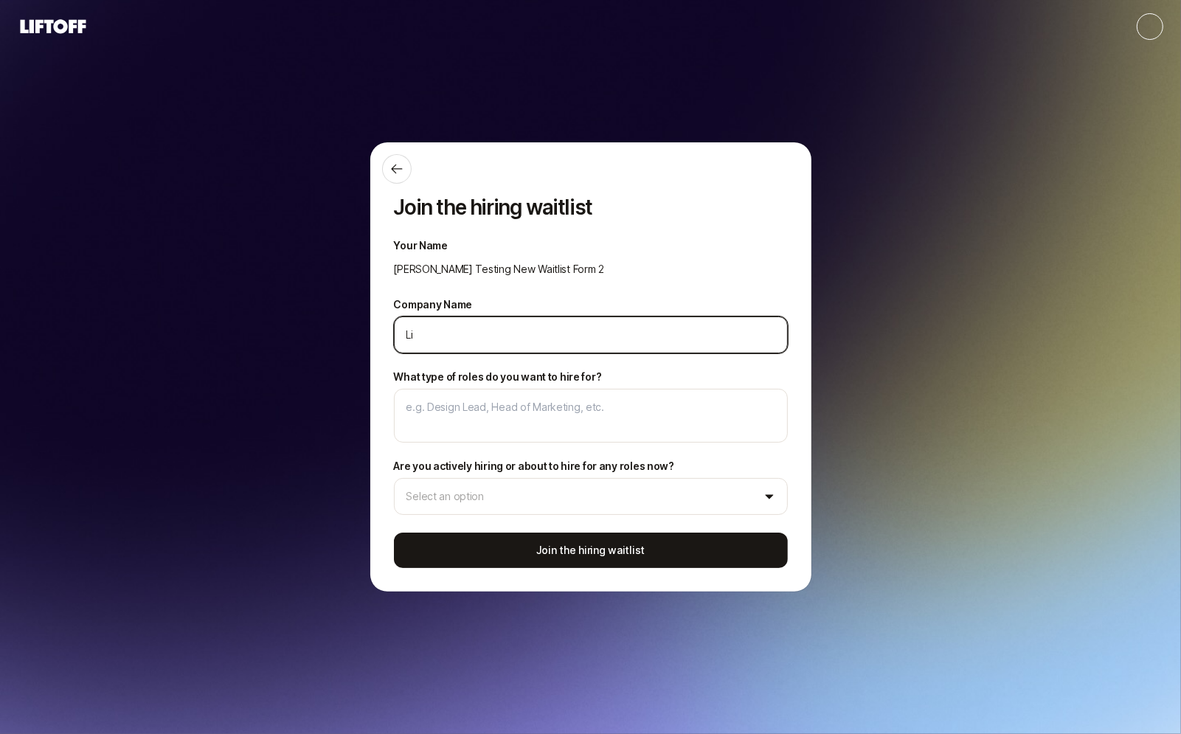
type input "Lif"
type textarea "x"
type input "Lift"
type textarea "x"
type input "Lifto"
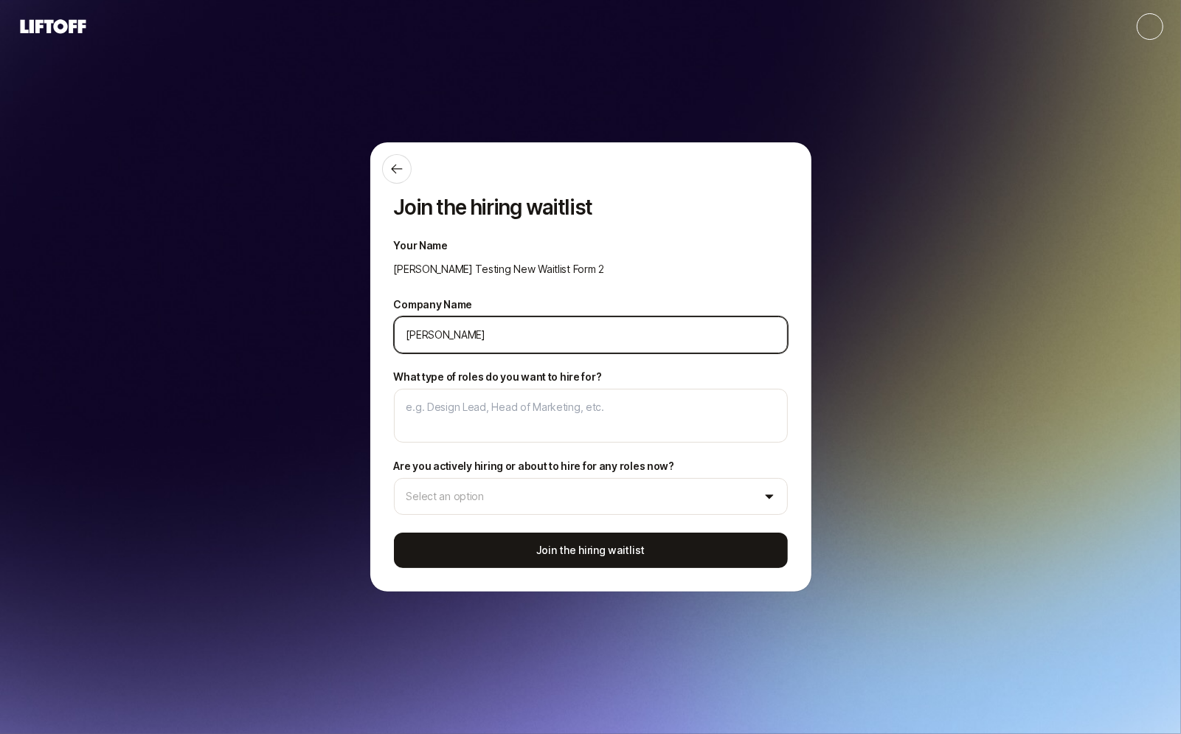
type textarea "x"
type input "Liftof"
type textarea "x"
type input "Liftoff"
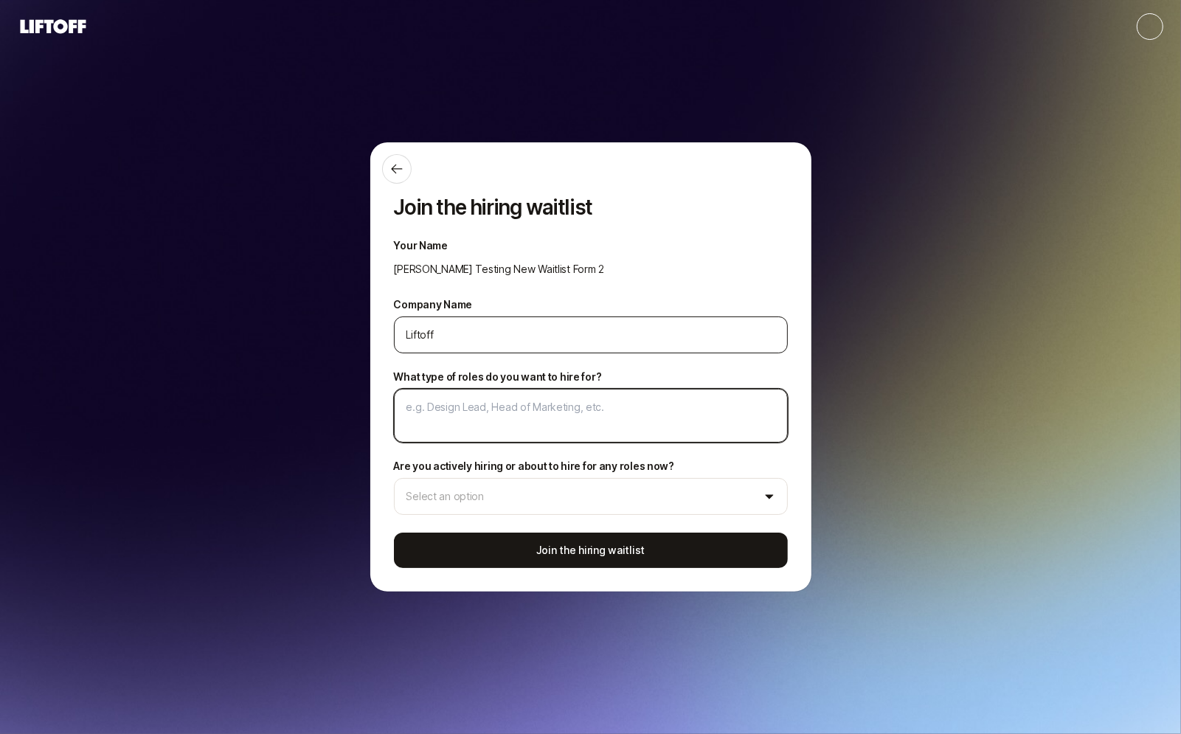
type textarea "x"
type textarea "D"
type textarea "x"
type textarea "De"
type textarea "x"
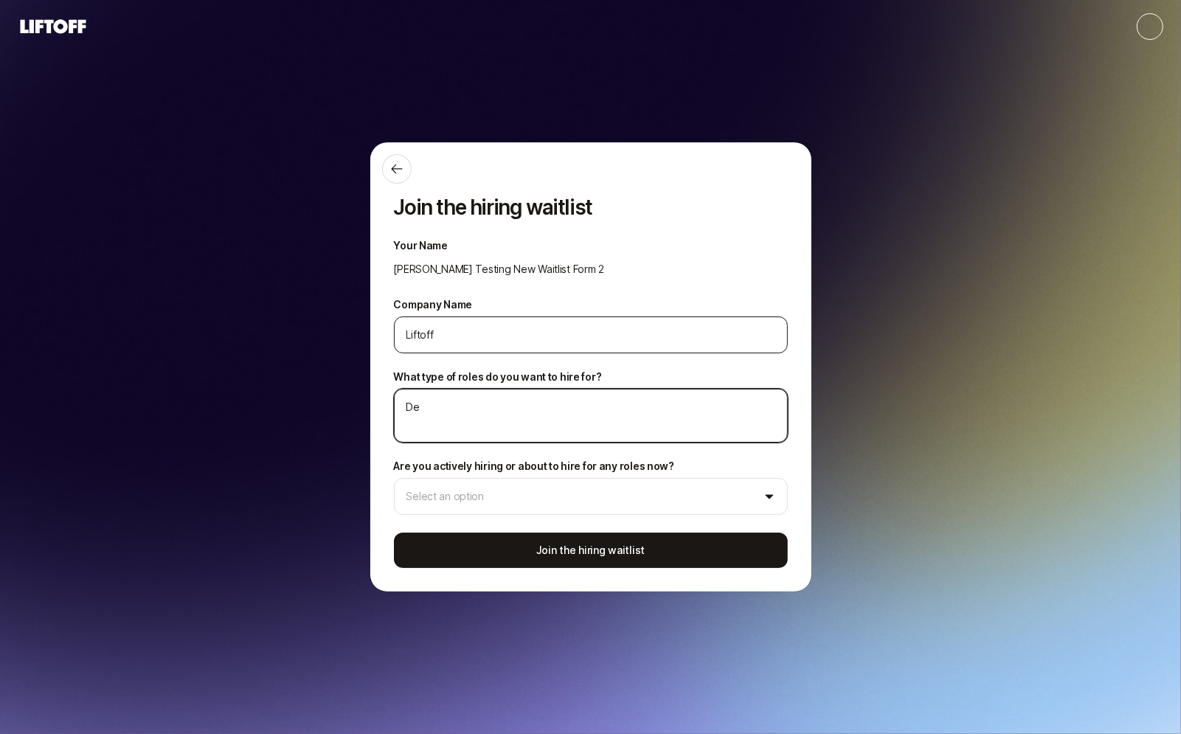
type textarea "Des"
type textarea "x"
type textarea "Desi"
type textarea "x"
type textarea "Desig"
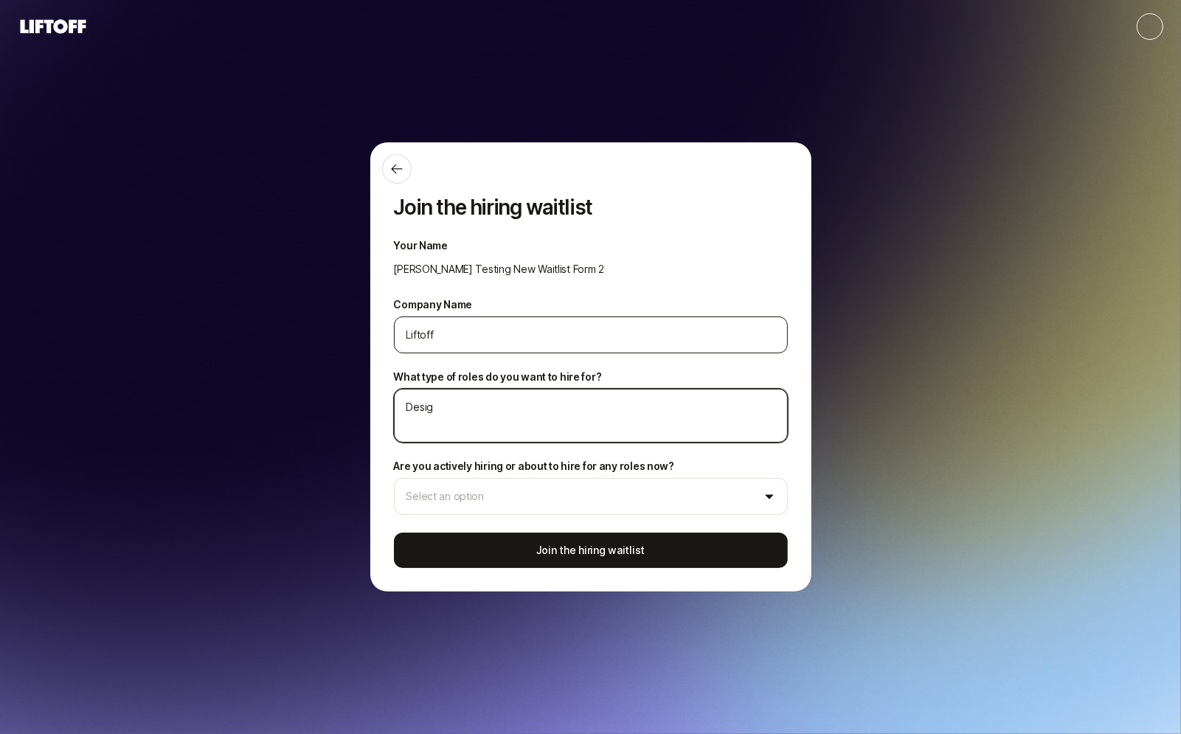
type textarea "x"
type textarea "Design"
type textarea "x"
type textarea "Design"
type textarea "x"
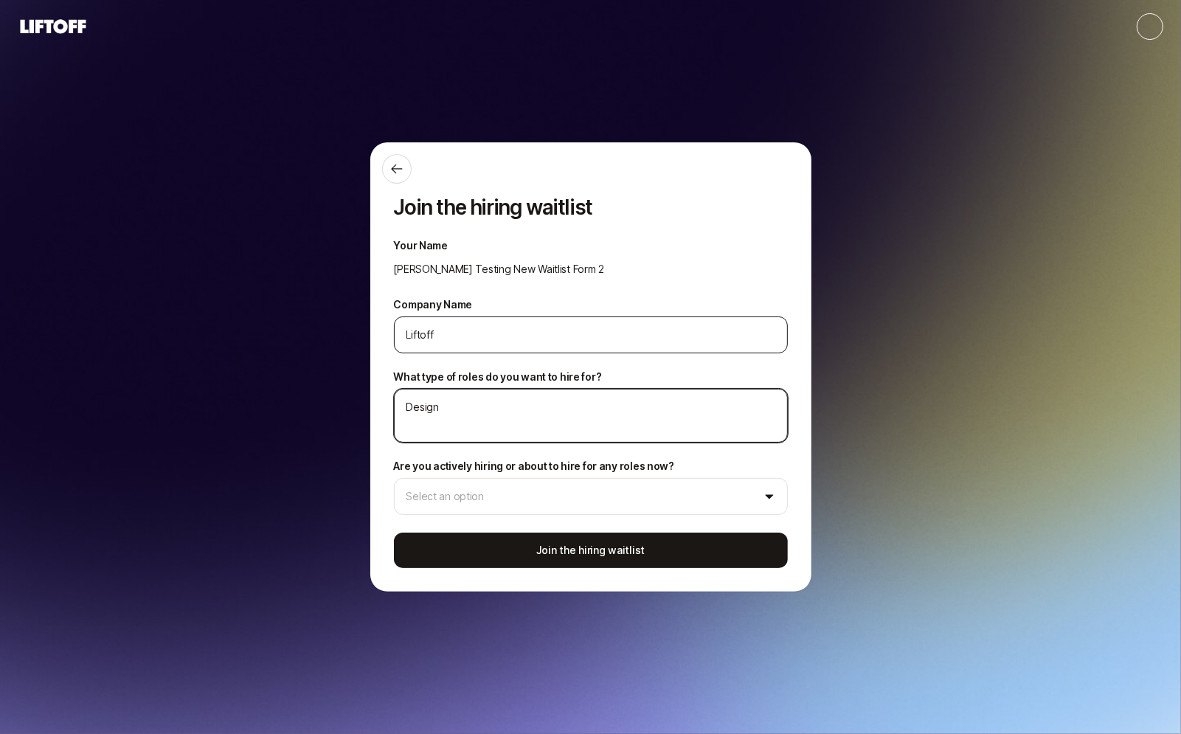
type textarea "Design r"
type textarea "x"
type textarea "Design ro"
type textarea "x"
type textarea "Design role"
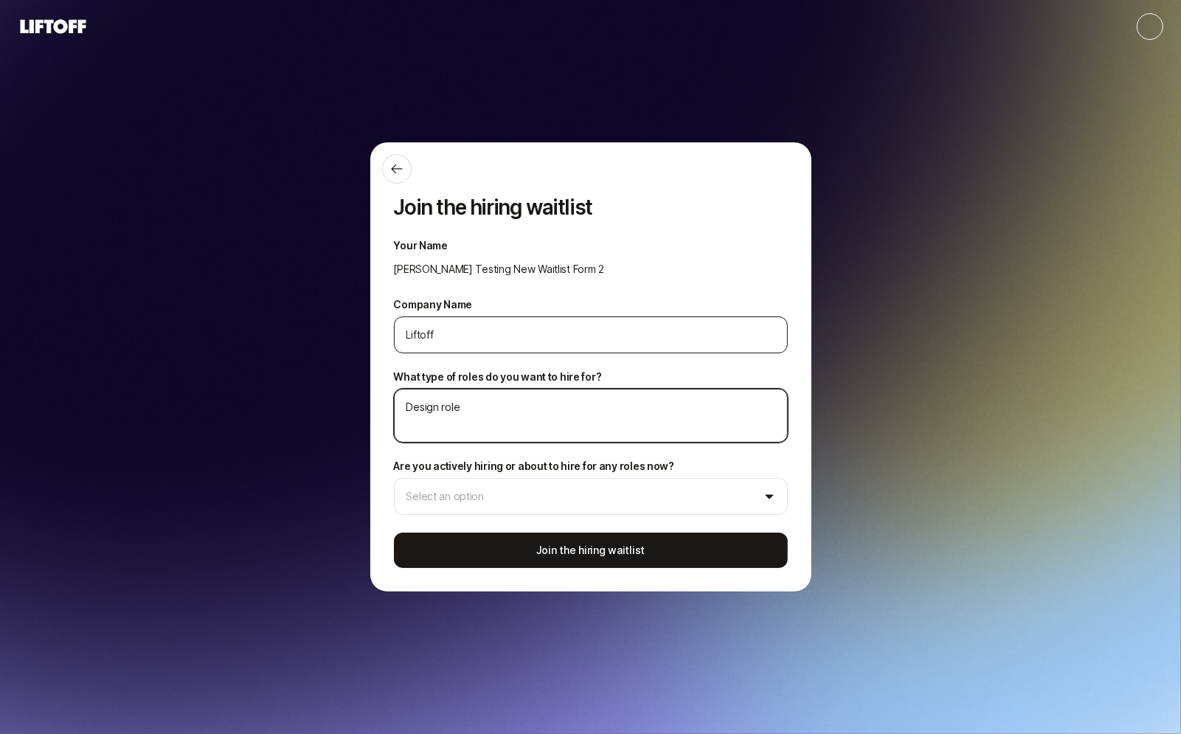
type textarea "x"
type textarea "Design roles"
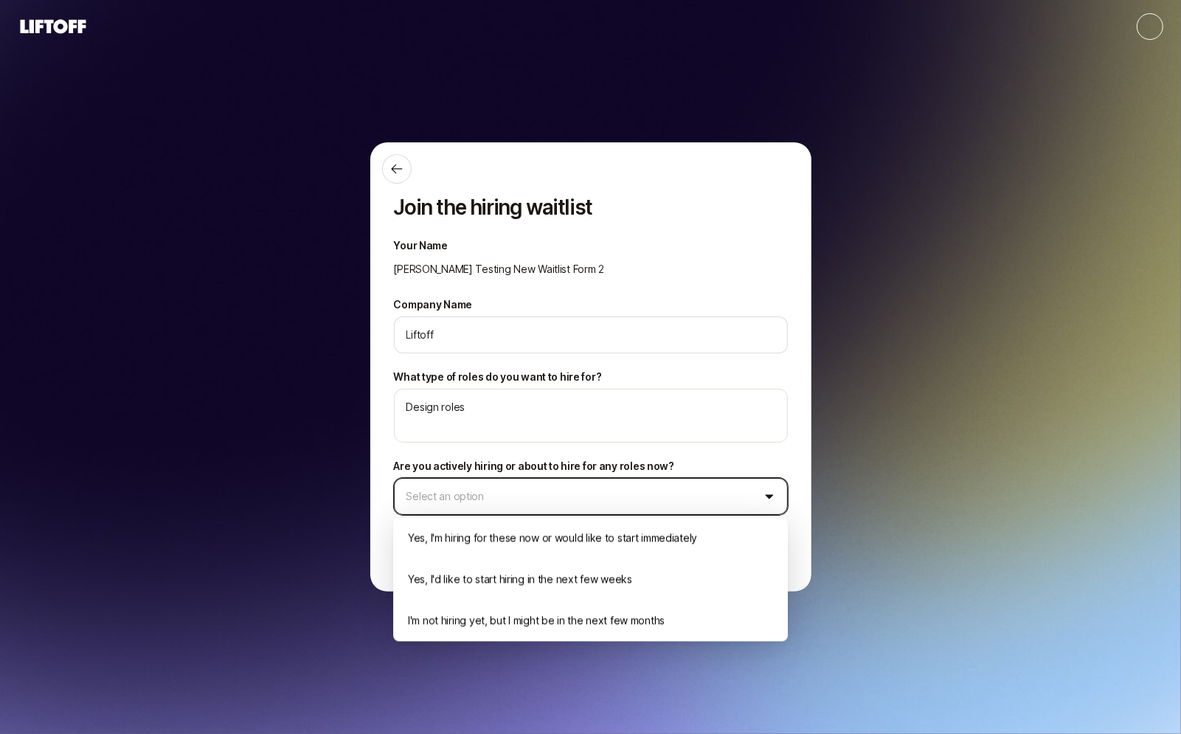
click at [504, 489] on html "Join the hiring waitlist Your Name Eleanor Testing New Waitlist Form 2 Company …" at bounding box center [590, 367] width 1181 height 734
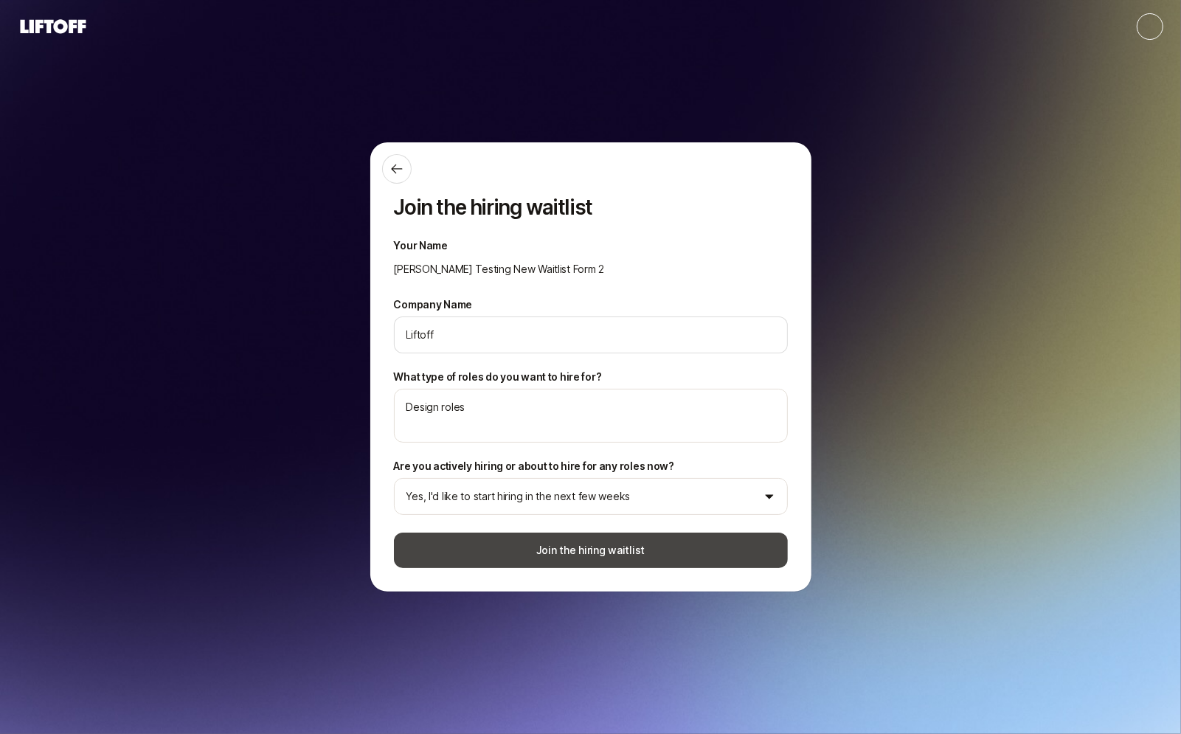
click at [515, 559] on button "Join the hiring waitlist" at bounding box center [591, 549] width 394 height 35
type textarea "x"
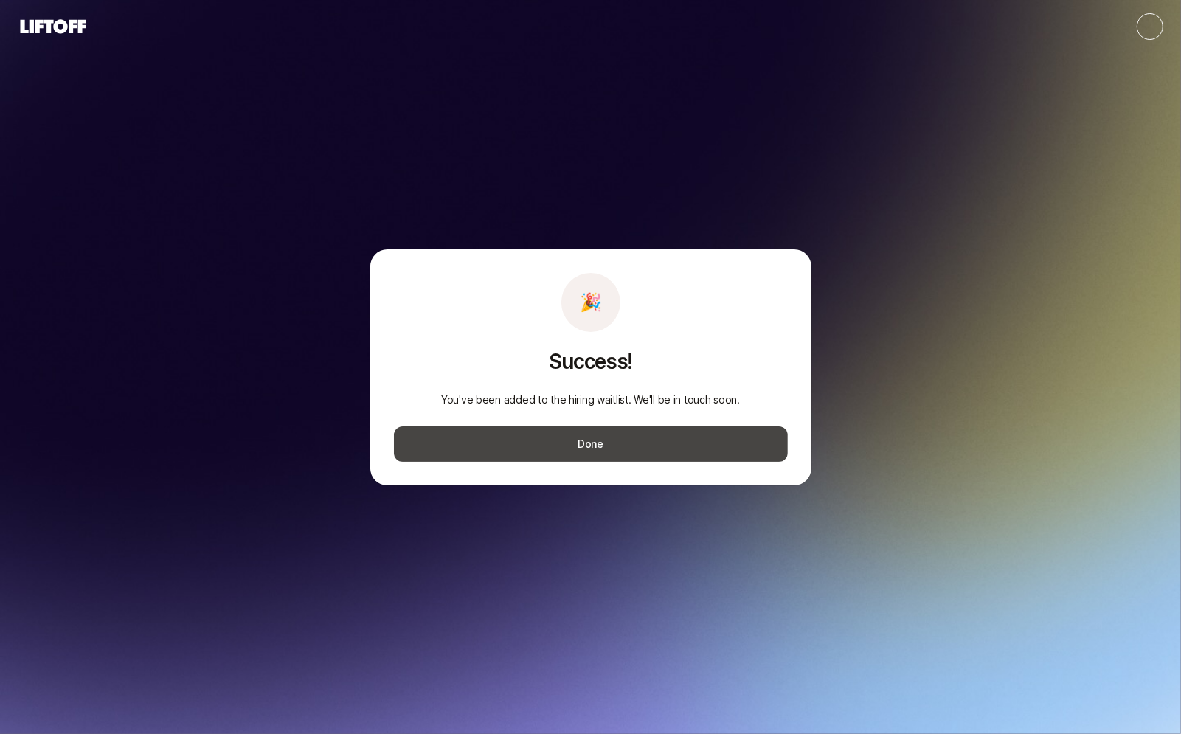
click at [555, 439] on button "Done" at bounding box center [591, 443] width 394 height 35
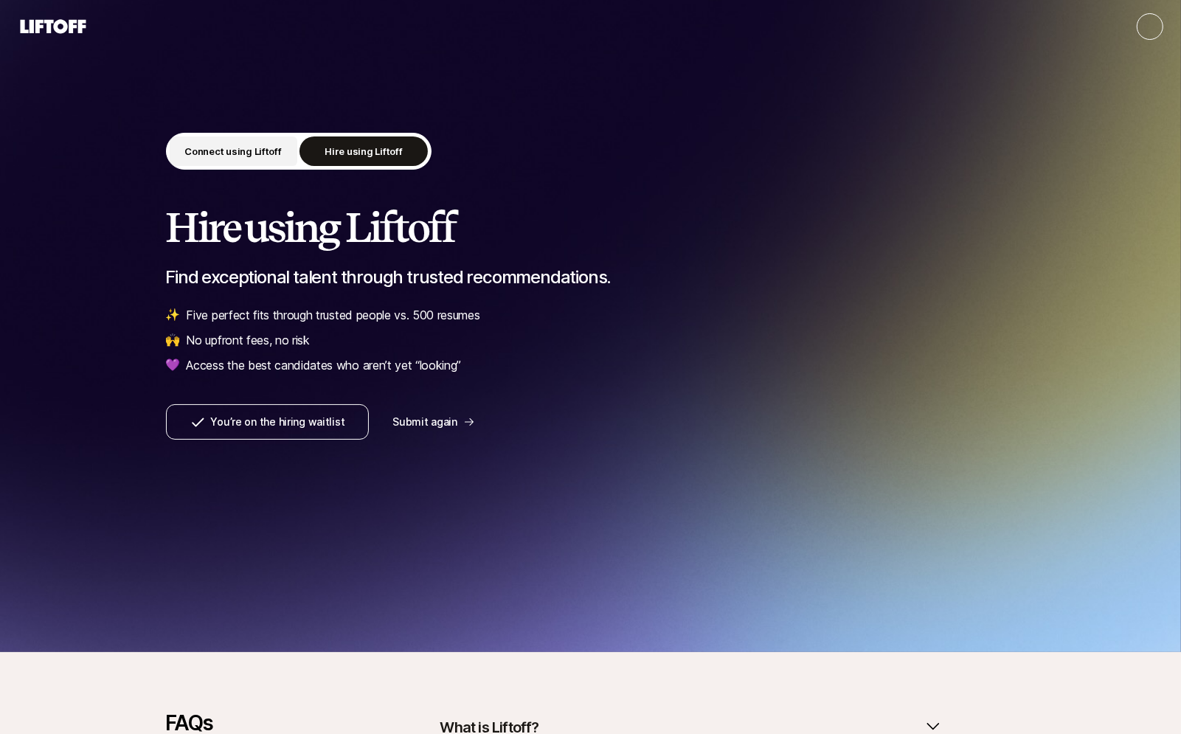
click at [233, 159] on button "Connect using Liftoff" at bounding box center [234, 151] width 128 height 30
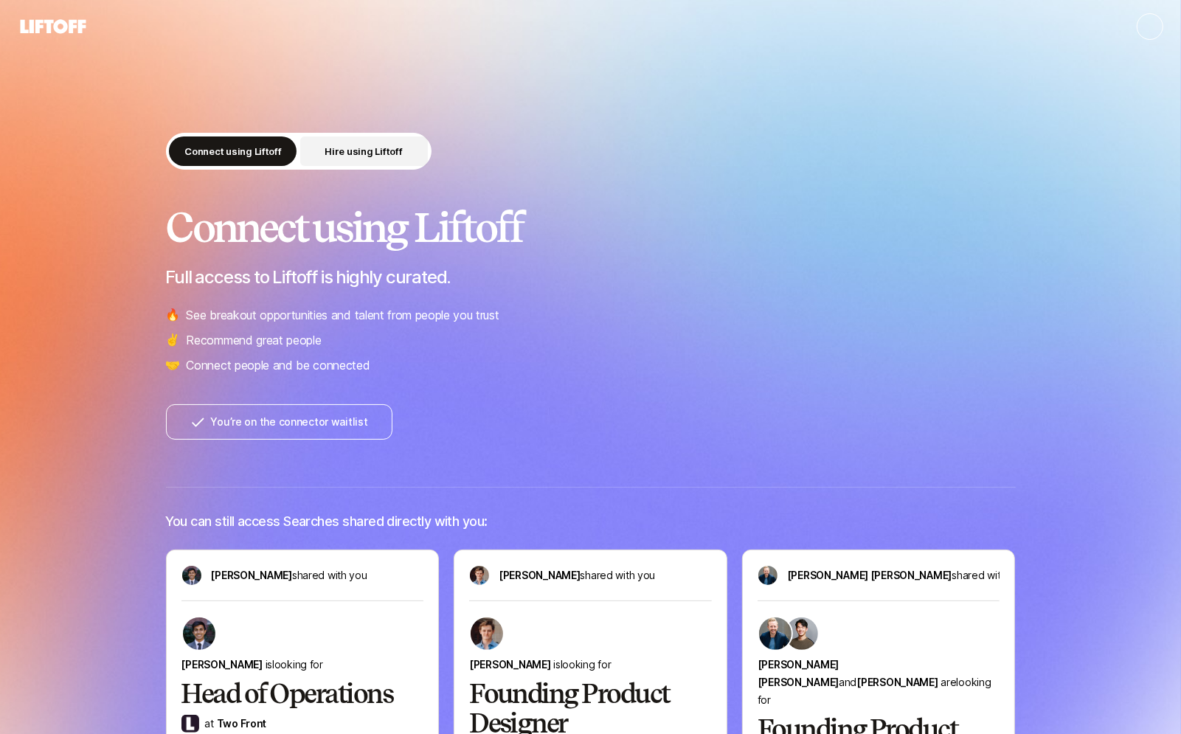
click at [300, 155] on button "Hire using Liftoff" at bounding box center [364, 151] width 128 height 30
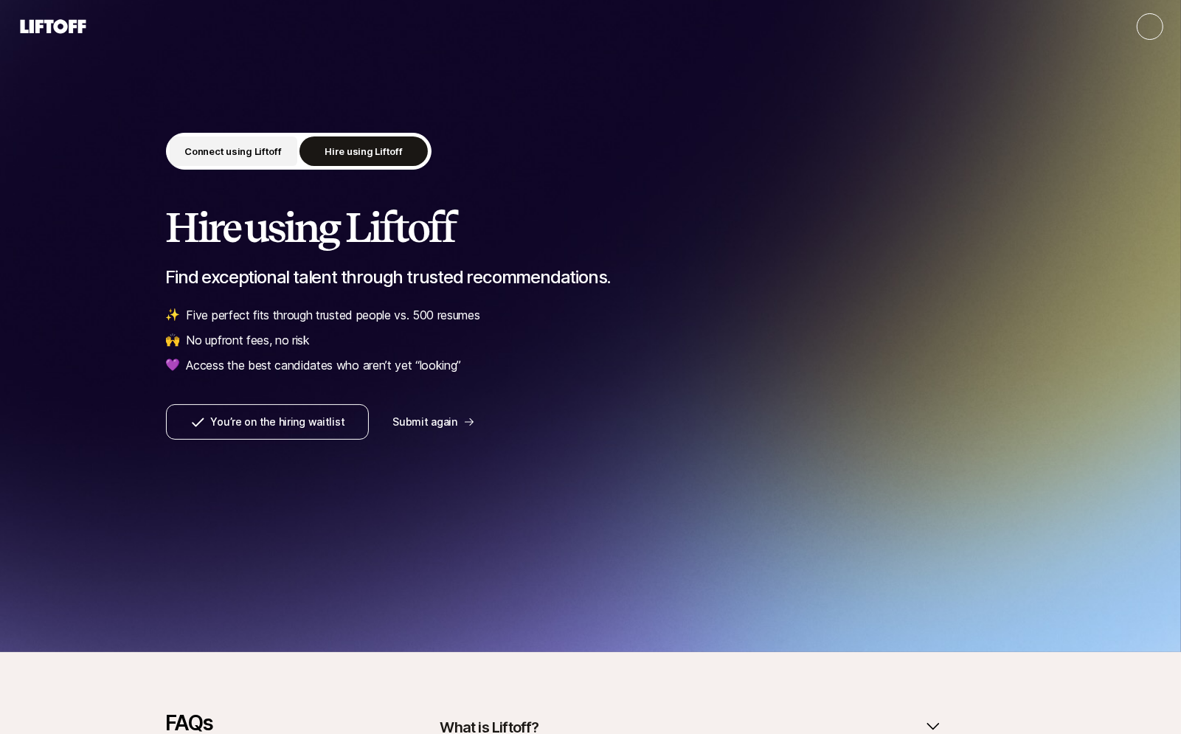
click at [294, 155] on button "Connect using Liftoff" at bounding box center [234, 151] width 128 height 30
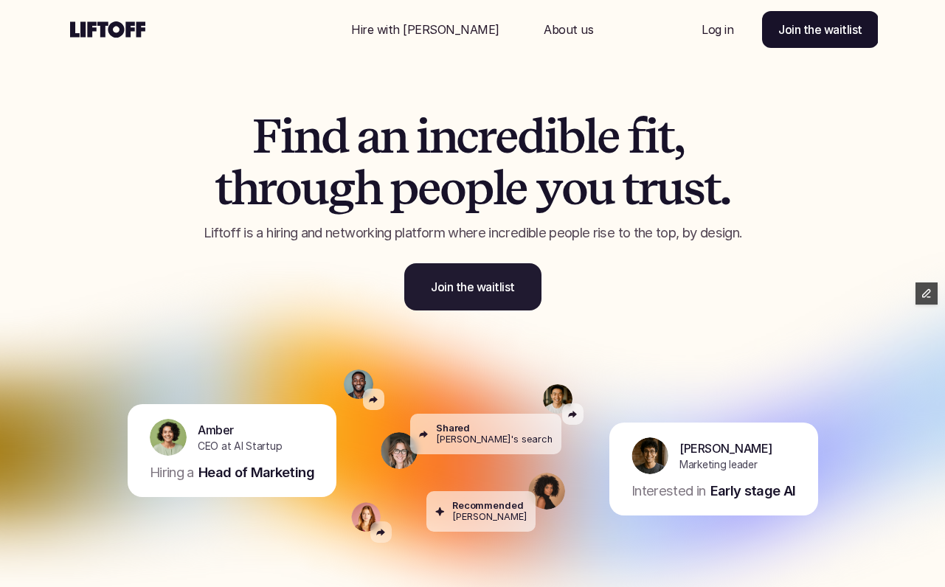
click at [480, 299] on link "Join the waitlist" at bounding box center [472, 286] width 137 height 47
